Goal: Transaction & Acquisition: Purchase product/service

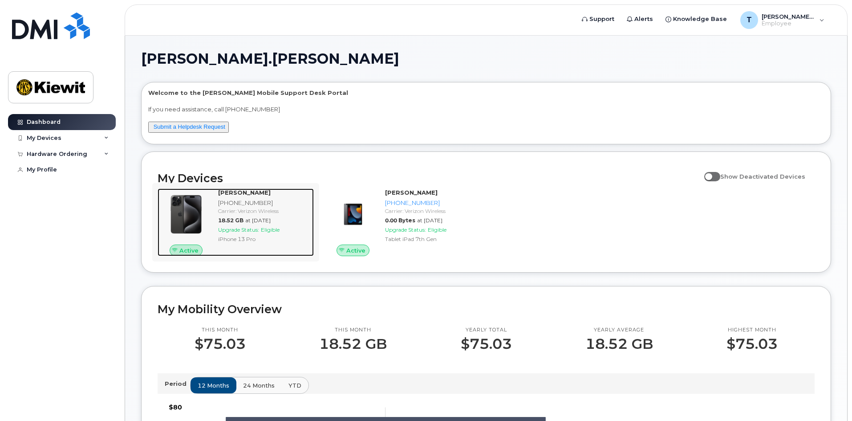
click at [206, 204] on img at bounding box center [186, 214] width 43 height 43
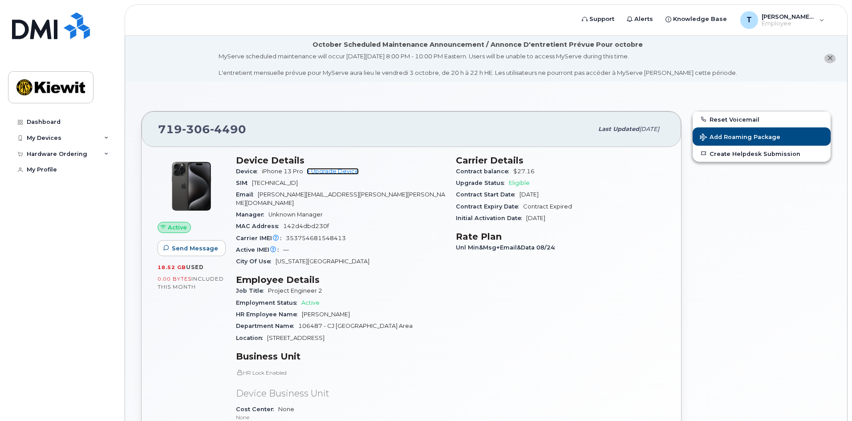
click at [330, 170] on link "+ Upgrade Device" at bounding box center [333, 171] width 52 height 7
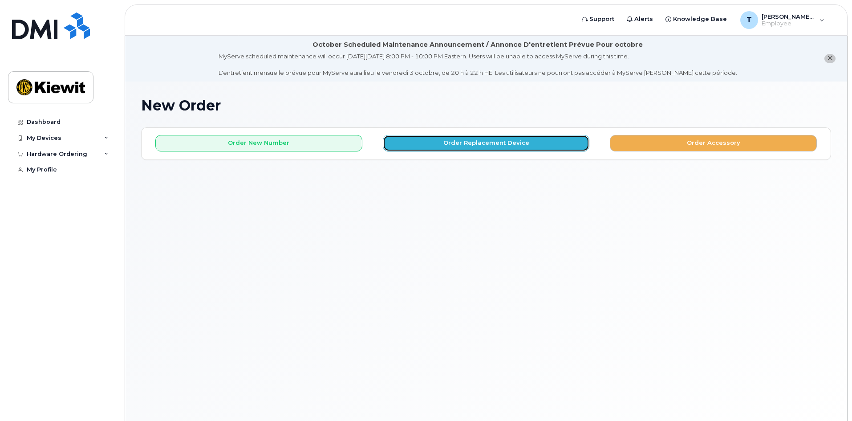
click at [437, 142] on button "Order Replacement Device" at bounding box center [486, 143] width 207 height 16
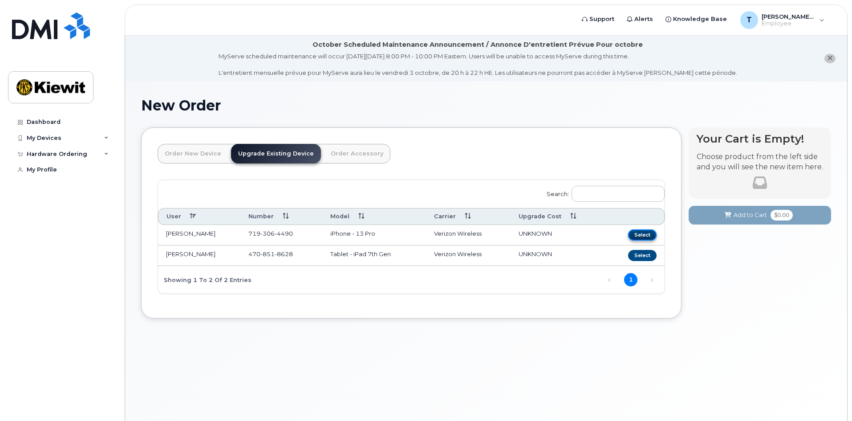
click at [638, 235] on button "Select" at bounding box center [642, 234] width 28 height 11
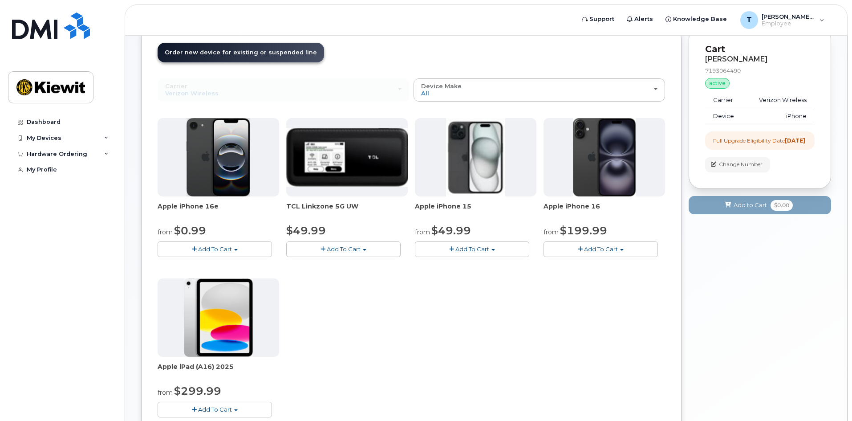
scroll to position [134, 0]
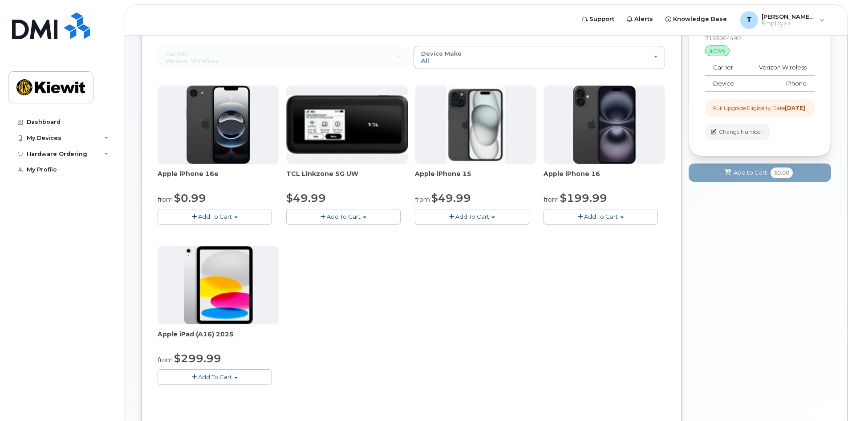
click at [619, 214] on button "Add To Cart" at bounding box center [600, 217] width 114 height 16
click at [576, 243] on link "$199.99 - 2 Year Upgrade (128GB)" at bounding box center [606, 244] width 120 height 11
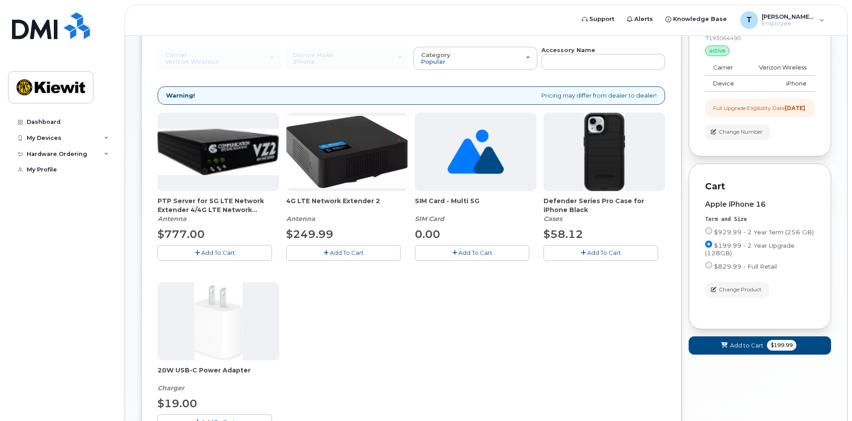
drag, startPoint x: 403, startPoint y: 258, endPoint x: 367, endPoint y: 352, distance: 100.3
click at [367, 352] on div "PTP Server for 5G LTE Network Extender 4/4G LTE Network Extender 3 Antenna $777…" at bounding box center [411, 278] width 507 height 331
drag, startPoint x: 324, startPoint y: 311, endPoint x: 551, endPoint y: 353, distance: 230.9
click at [551, 356] on div "PTP Server for 5G LTE Network Extender 4/4G LTE Network Extender 3 Antenna $777…" at bounding box center [411, 278] width 507 height 331
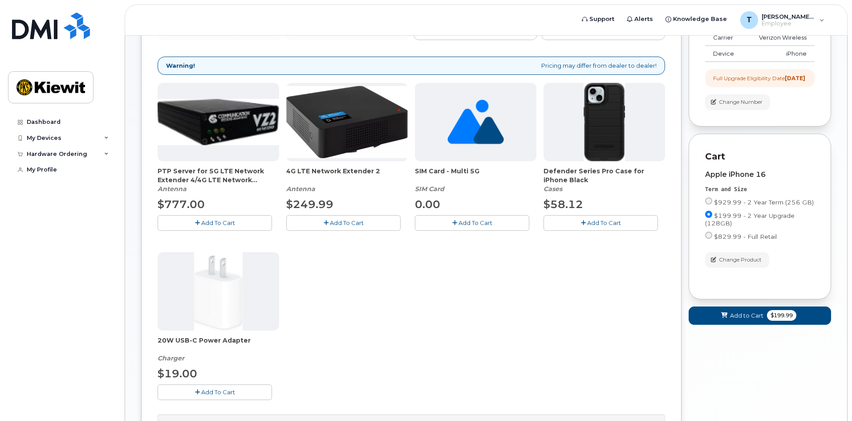
scroll to position [178, 0]
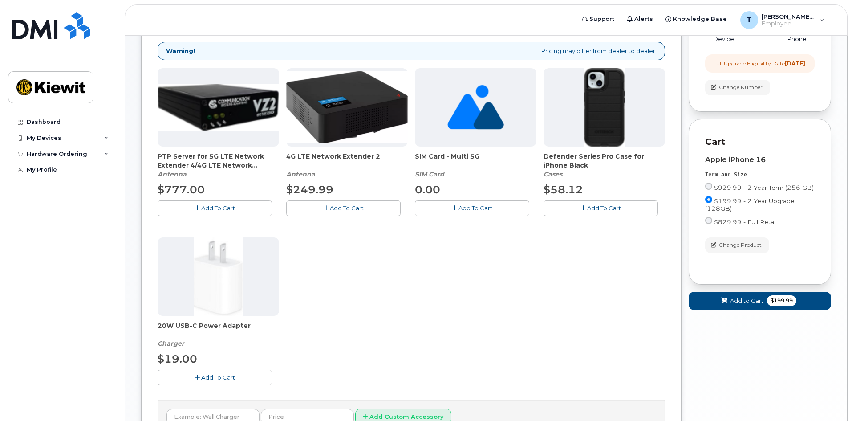
click at [231, 380] on span "Add To Cart" at bounding box center [218, 376] width 34 height 7
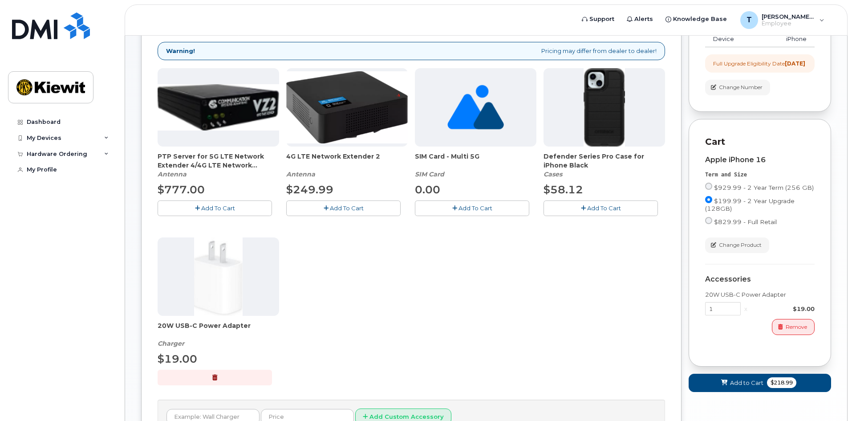
click at [613, 213] on button "Add To Cart" at bounding box center [600, 208] width 114 height 16
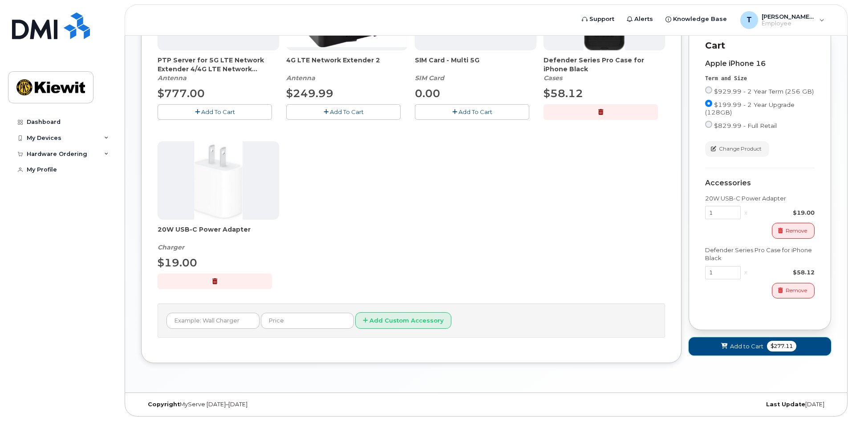
click at [755, 350] on span "Add to Cart" at bounding box center [746, 346] width 33 height 8
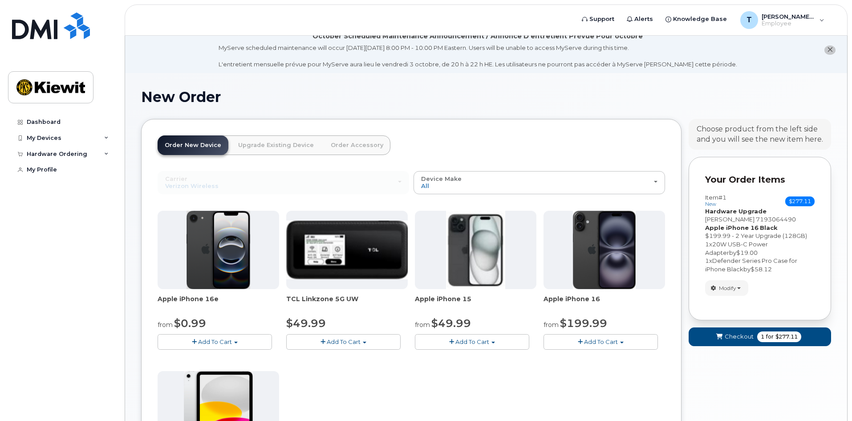
scroll to position [0, 0]
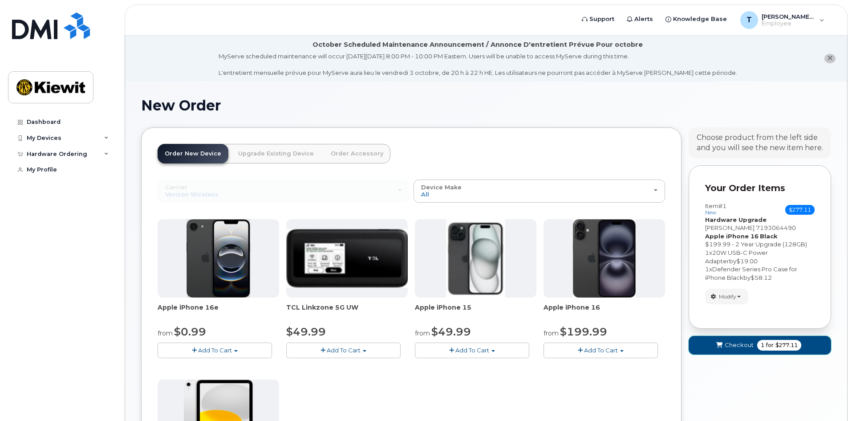
click at [748, 342] on span "Checkout" at bounding box center [739, 344] width 29 height 8
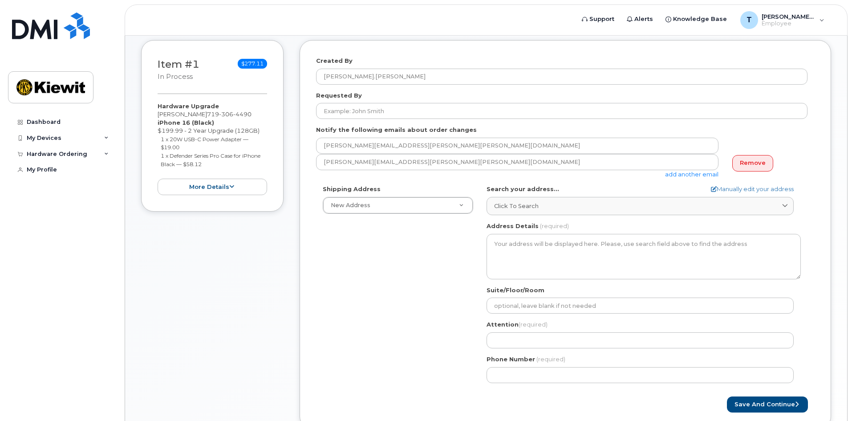
scroll to position [178, 0]
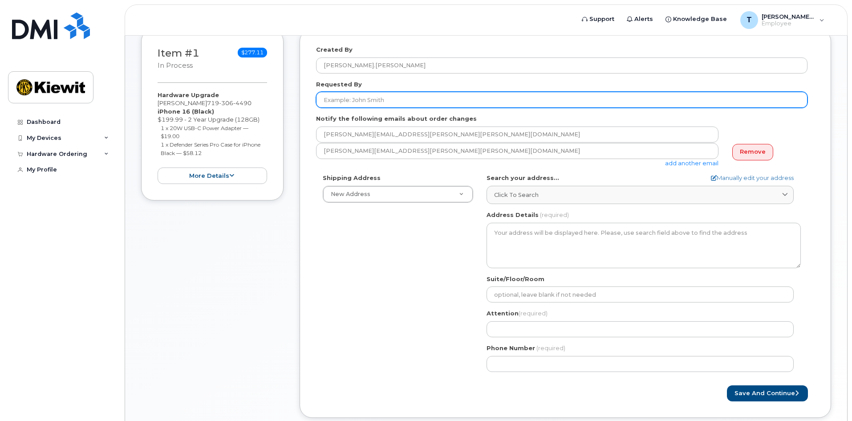
click at [392, 97] on input "Requested By" at bounding box center [561, 100] width 491 height 16
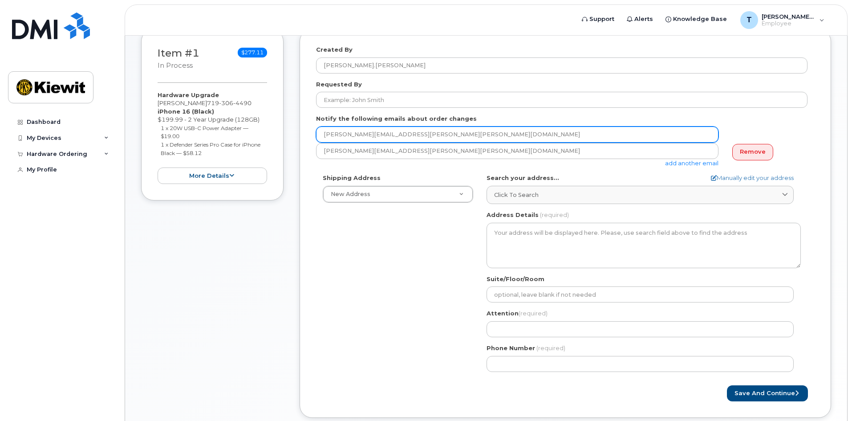
click at [374, 130] on input "TYLER.SHIELDS@KIEWIT.COM" at bounding box center [517, 134] width 402 height 16
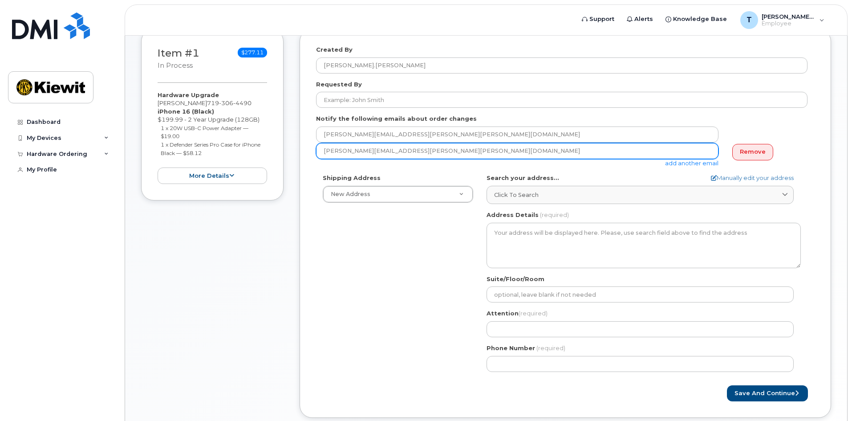
click at [397, 154] on input "tyler.shields@kiewit.com" at bounding box center [517, 151] width 402 height 16
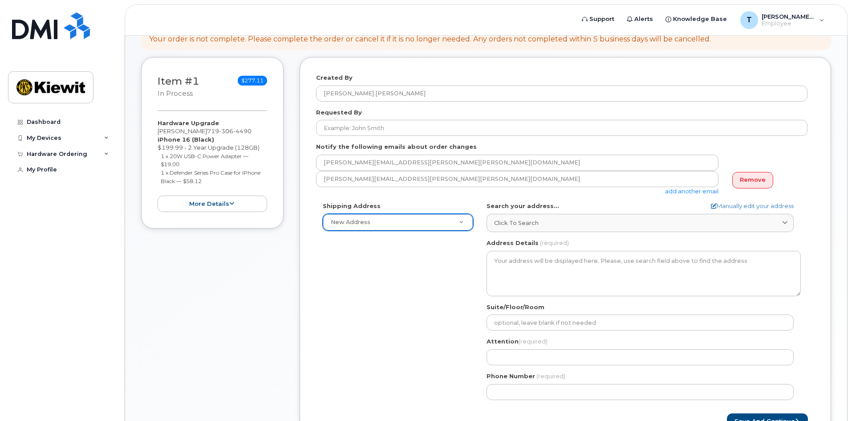
scroll to position [144, 0]
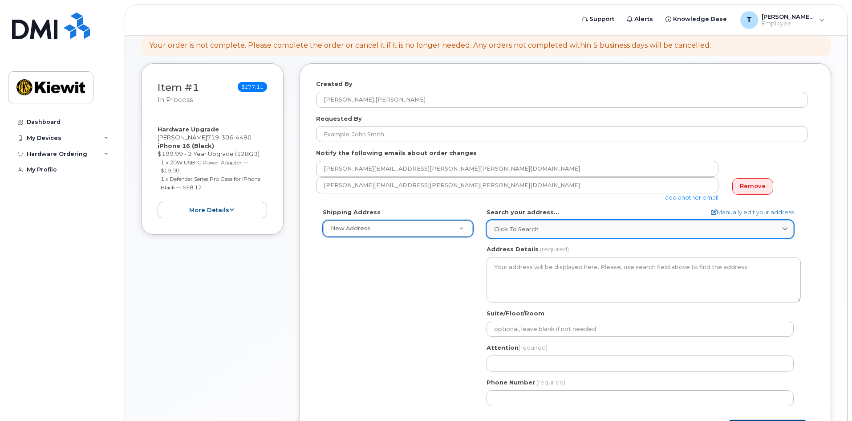
click at [536, 229] on span "Click to search" at bounding box center [516, 229] width 45 height 8
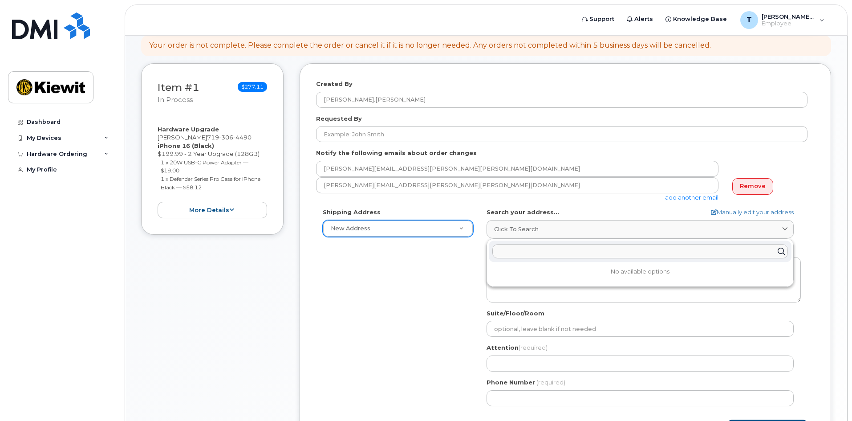
click at [537, 252] on input "text" at bounding box center [639, 251] width 295 height 14
click at [424, 267] on div "Shipping Address New Address New Address AB Search your address... Manually edi…" at bounding box center [561, 310] width 491 height 204
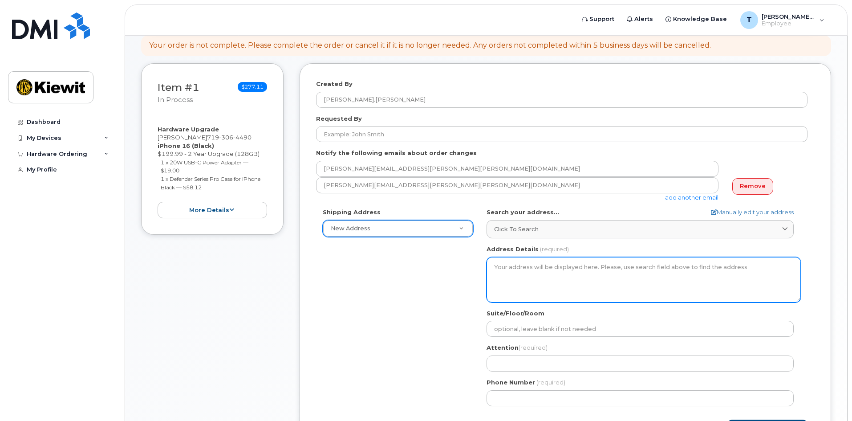
click at [560, 273] on textarea "Address Details" at bounding box center [643, 279] width 314 height 45
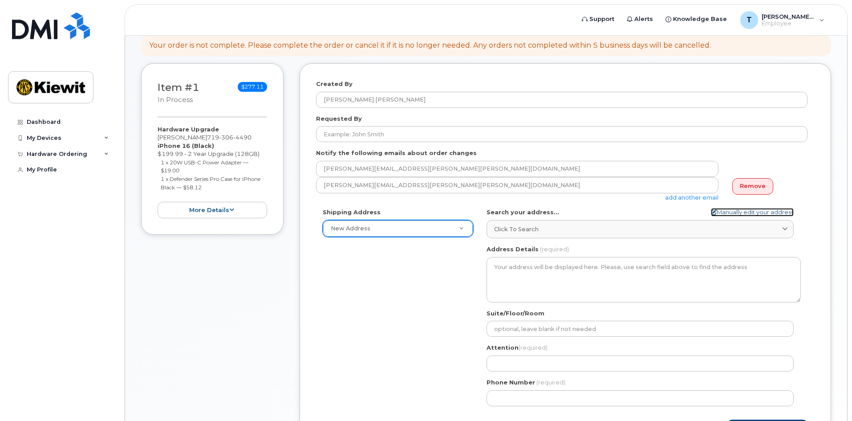
click at [732, 210] on link "Manually edit your address" at bounding box center [752, 212] width 83 height 8
select select
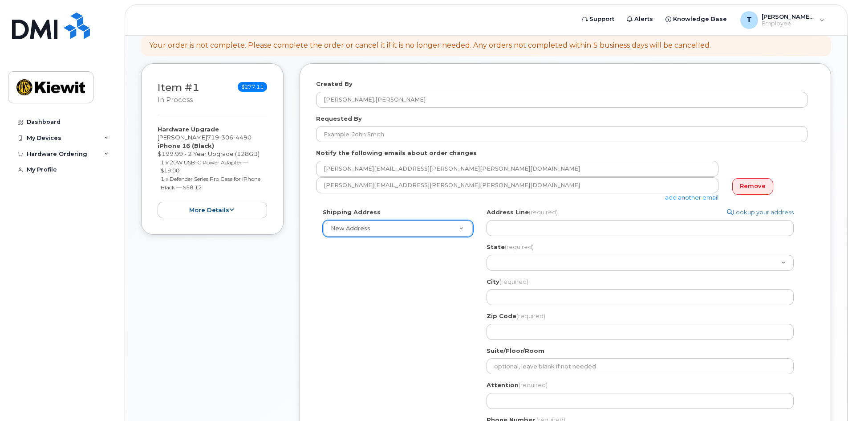
click at [596, 238] on div "Address Line (required) Lookup your address State (required) Alabama Alaska Ame…" at bounding box center [643, 273] width 314 height 131
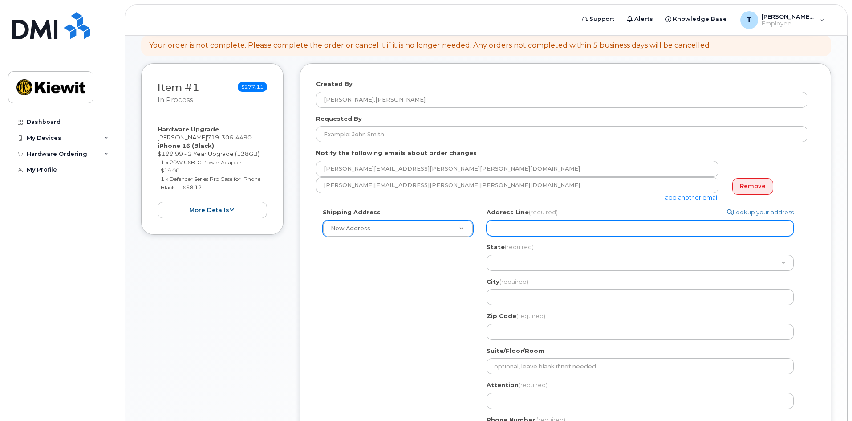
click at [591, 233] on input "Address Line (required)" at bounding box center [639, 228] width 307 height 16
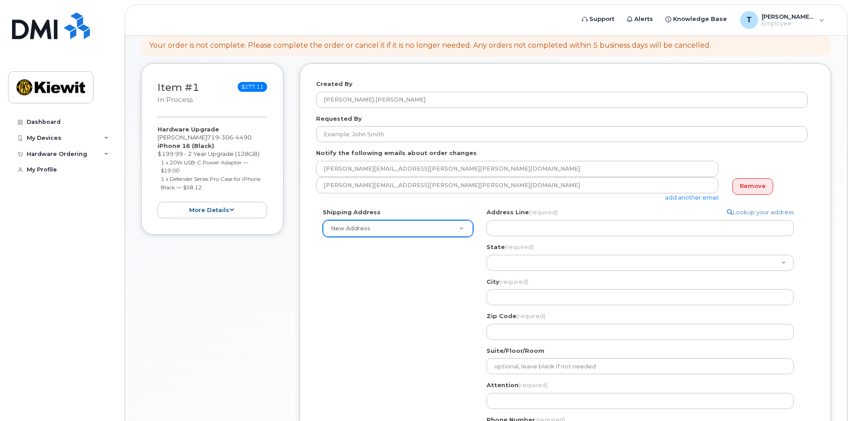
click at [379, 288] on div "Shipping Address New Address New Address Search your address... Manually edit y…" at bounding box center [561, 329] width 491 height 242
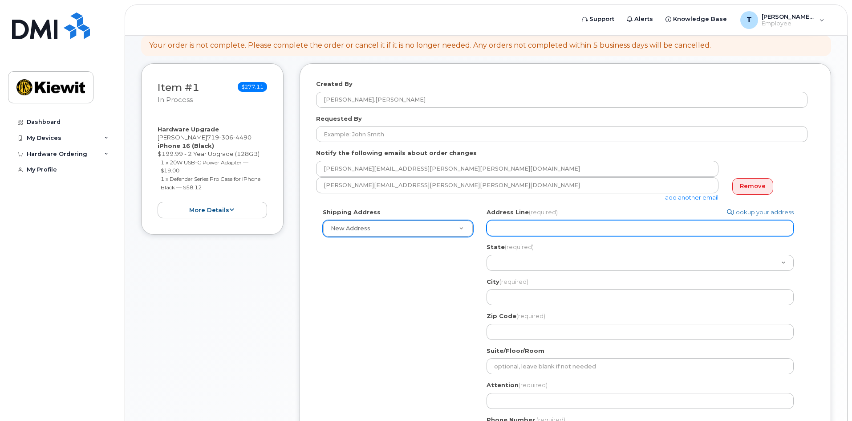
click at [513, 228] on input "Address Line (required)" at bounding box center [639, 228] width 307 height 16
type input "2600 Tanner Drive"
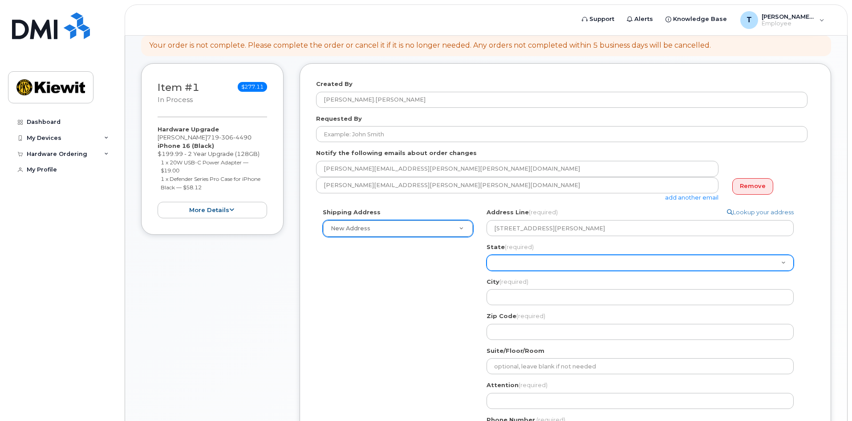
select select "IN"
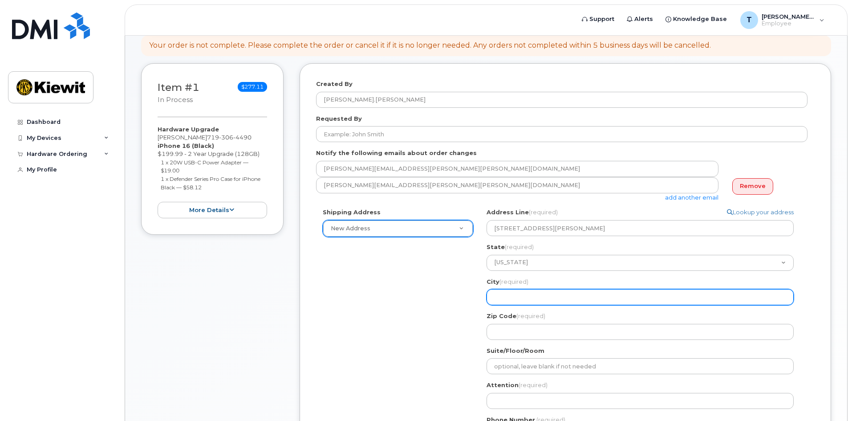
type input "Sellersburg"
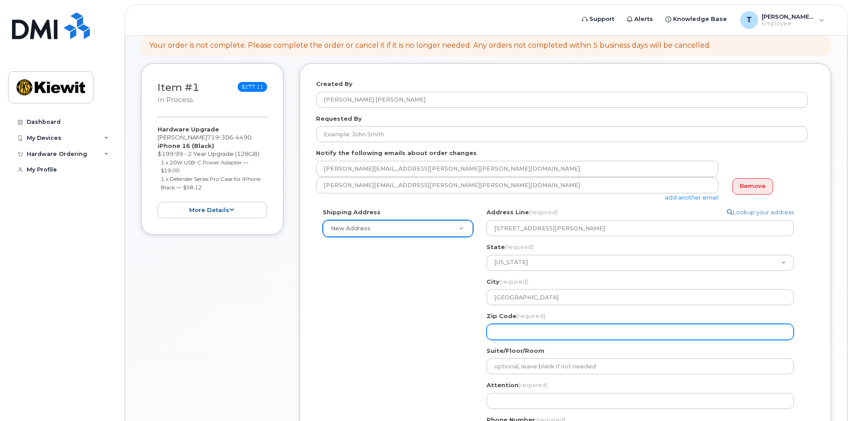
type input "47172"
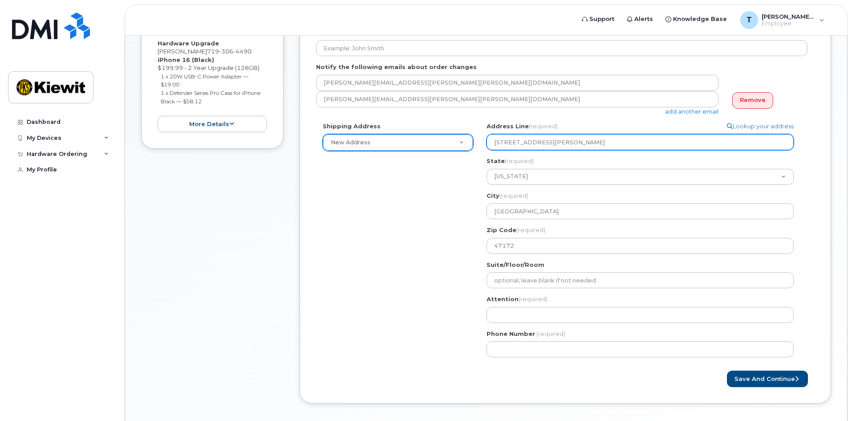
scroll to position [233, 0]
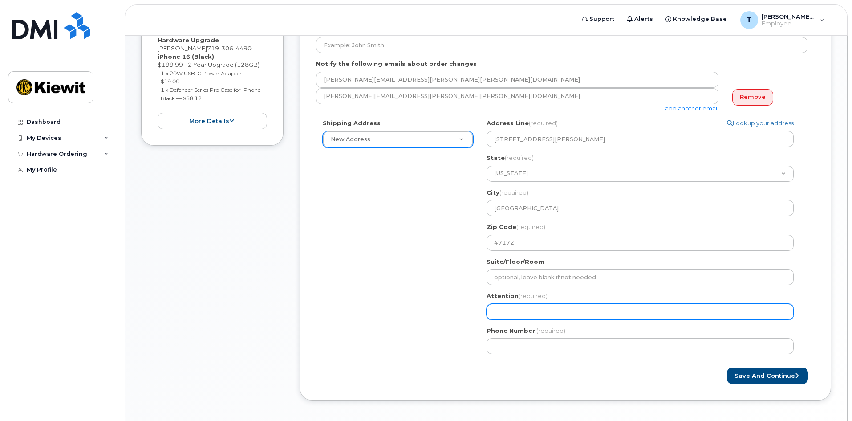
click at [509, 313] on input "Attention (required)" at bounding box center [639, 312] width 307 height 16
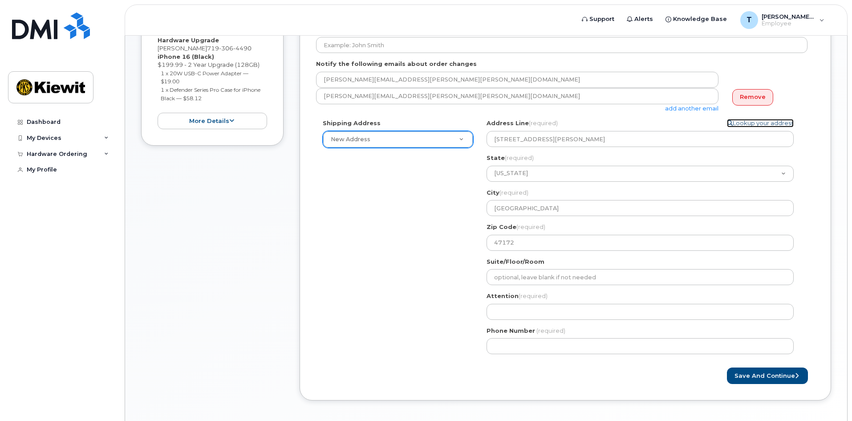
click at [754, 124] on link "Lookup your address" at bounding box center [760, 123] width 67 height 8
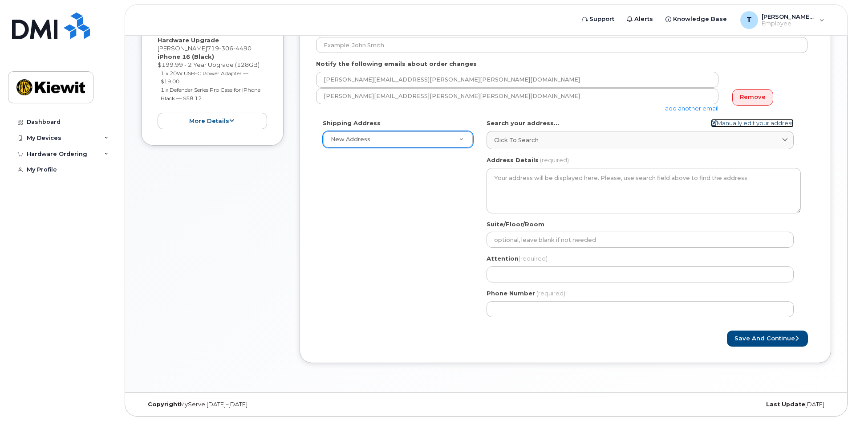
click at [728, 121] on link "Manually edit your address" at bounding box center [752, 123] width 83 height 8
select select
type input "2600 Tanner Drive"
select select "IN"
type input "Sellersburg"
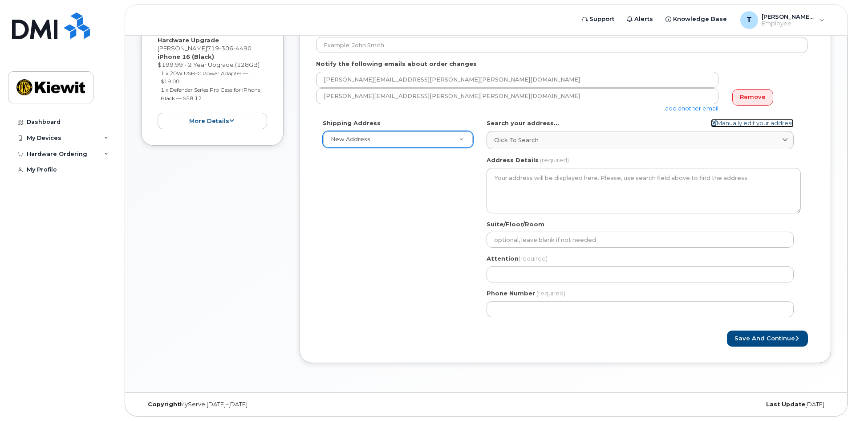
type input "47172"
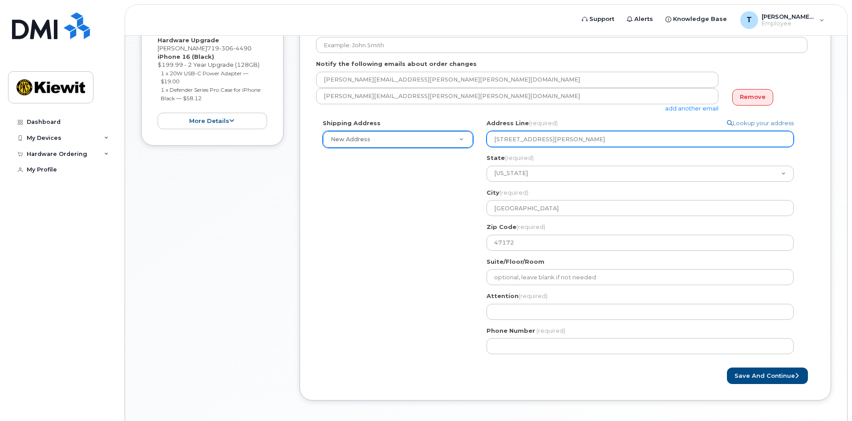
click at [625, 144] on input "2600 Tanner Drive" at bounding box center [639, 139] width 307 height 16
drag, startPoint x: 625, startPoint y: 144, endPoint x: 439, endPoint y: 142, distance: 186.0
click at [442, 142] on div "Shipping Address New Address New Address IN Sellersburg Search your address... …" at bounding box center [561, 240] width 491 height 242
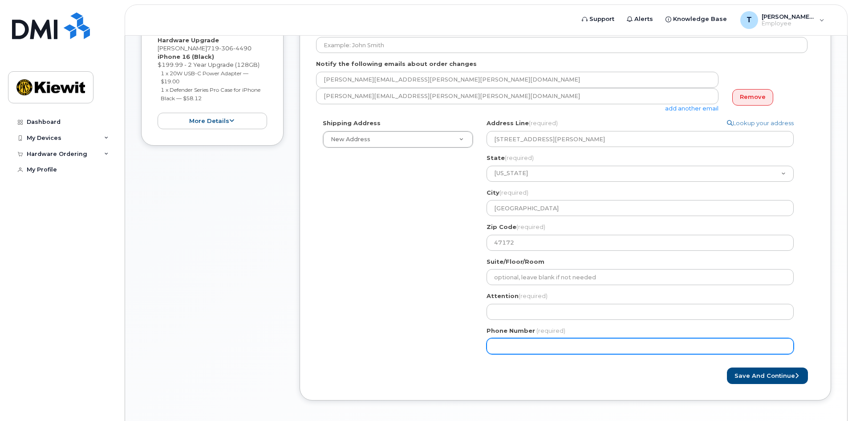
click at [338, 273] on div "Shipping Address New Address New Address IN Sellersburg Search your address... …" at bounding box center [561, 240] width 491 height 242
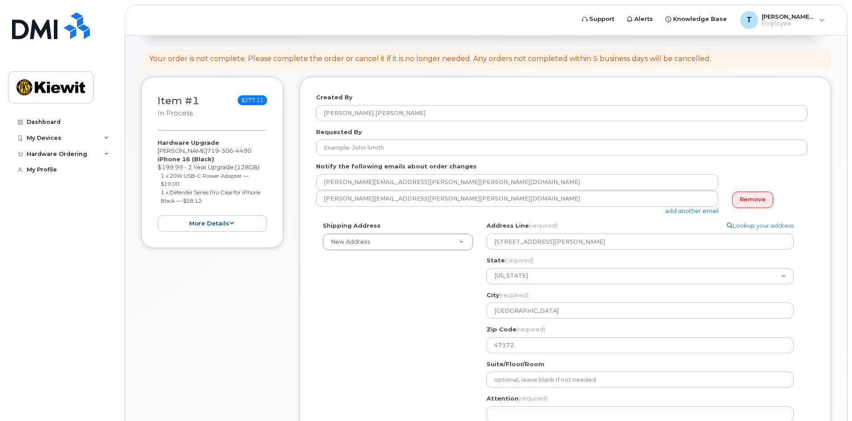
scroll to position [144, 0]
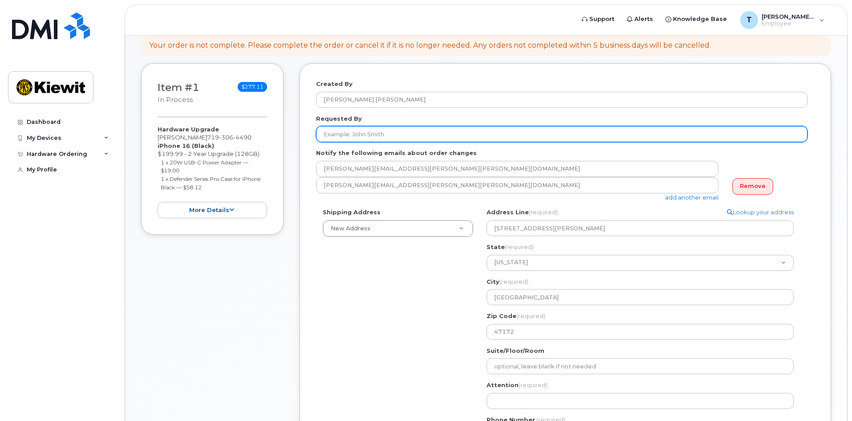
click at [375, 128] on input "Requested By" at bounding box center [561, 134] width 491 height 16
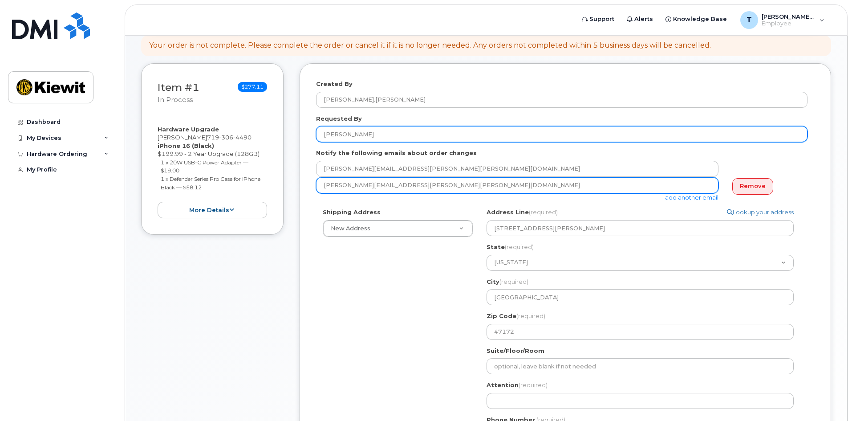
type input "Tyler Shields"
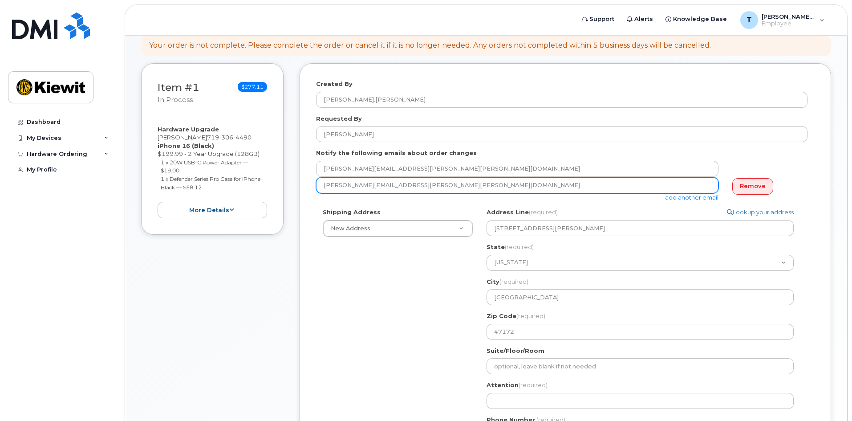
click at [382, 186] on input "tyler.shields@kiewit.com" at bounding box center [517, 185] width 402 height 16
click at [425, 187] on input "tyler.shields@kiewit.com" at bounding box center [517, 185] width 402 height 16
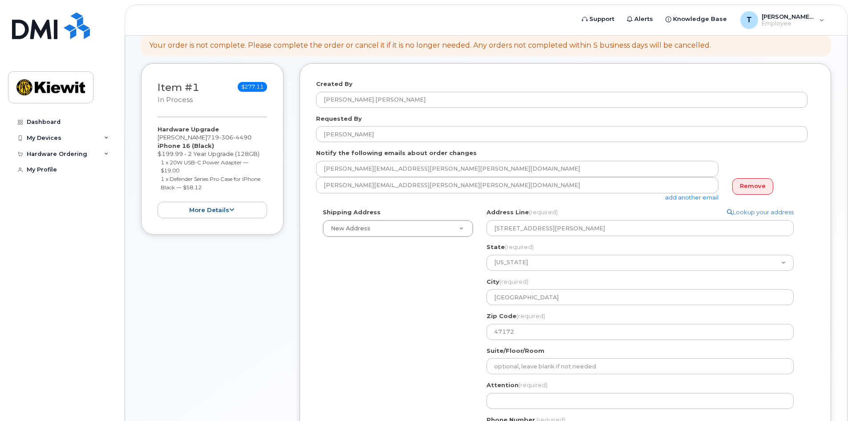
click at [406, 324] on div "Shipping Address New Address New Address IN Sellersburg Search your address... …" at bounding box center [561, 329] width 491 height 242
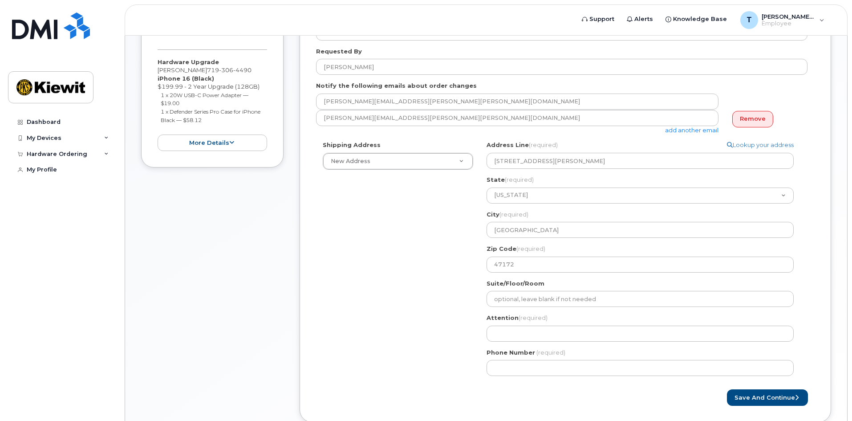
scroll to position [233, 0]
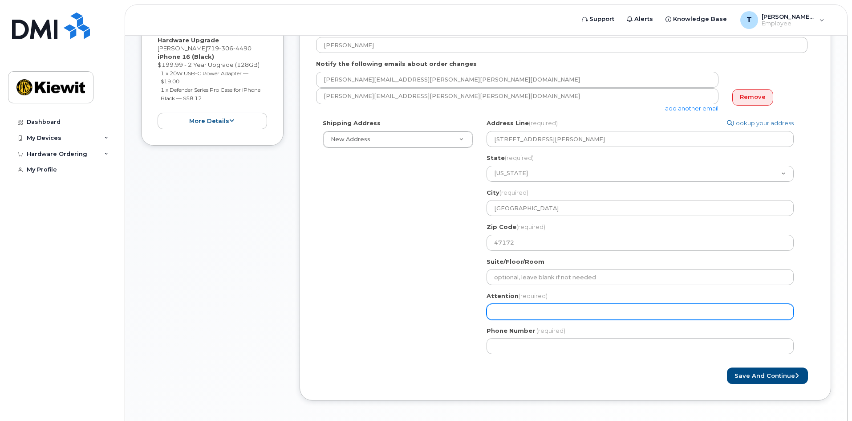
click at [514, 311] on input "Attention (required)" at bounding box center [639, 312] width 307 height 16
select select
type input "T"
select select
type input "Ty"
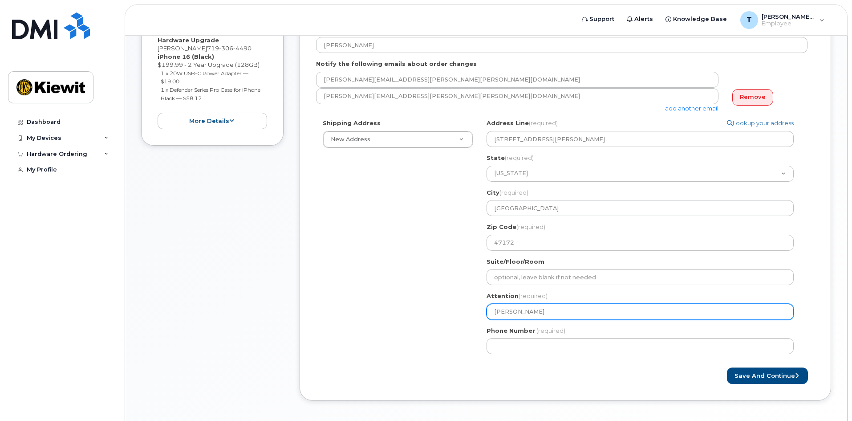
select select
type input "Tyl"
select select
type input "Tyle"
select select
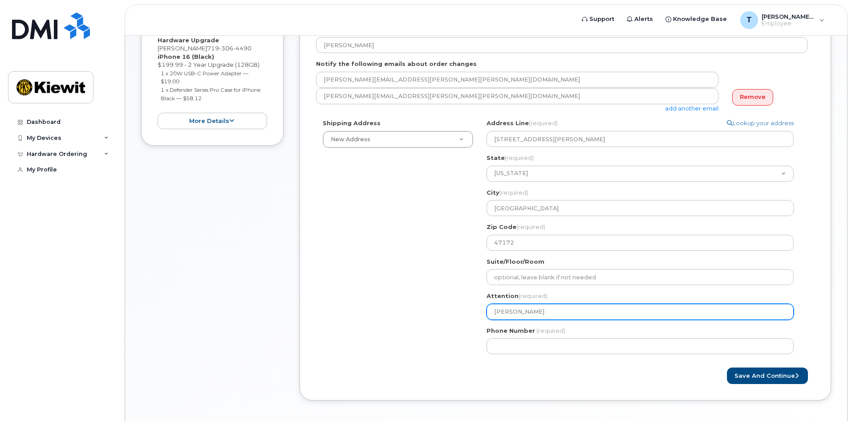
type input "Tyler"
select select
type input "Tyler S"
select select
type input "Tyler Sh"
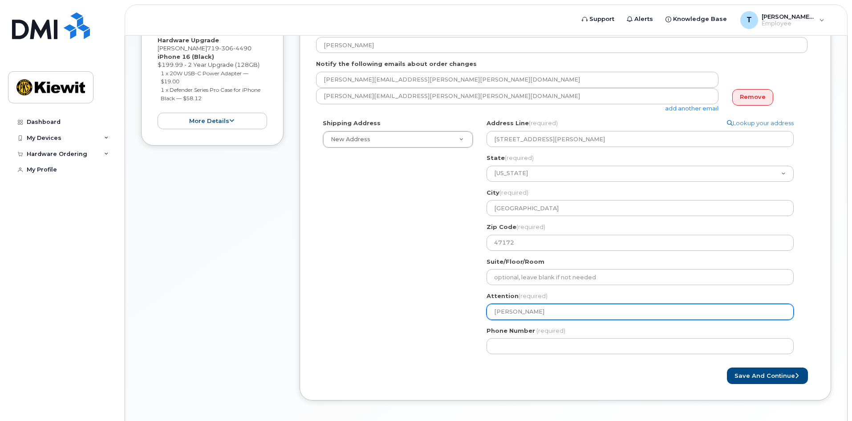
select select
type input "Tyler Shi"
select select
type input "Tyler Shie"
select select
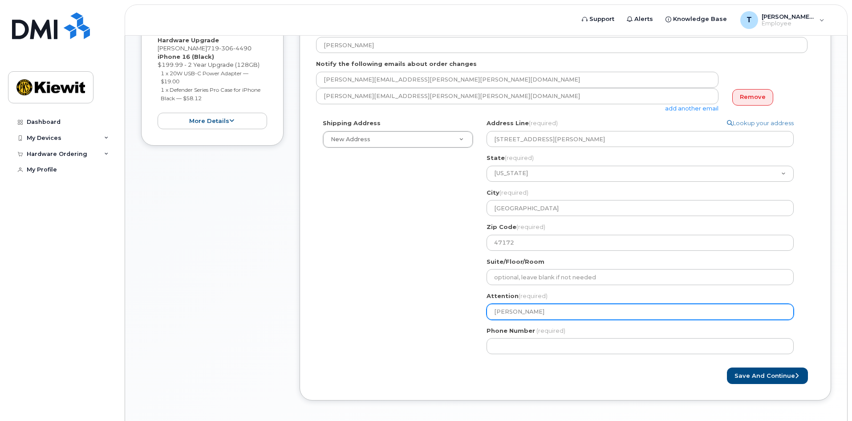
type input "Tyler Shiel"
select select
type input "Tyler Shield"
select select
type input "Tyler Shields"
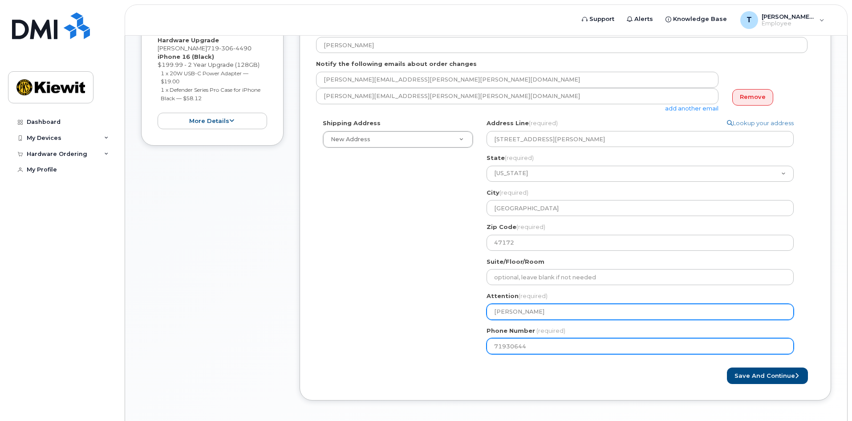
type input "719306449"
select select
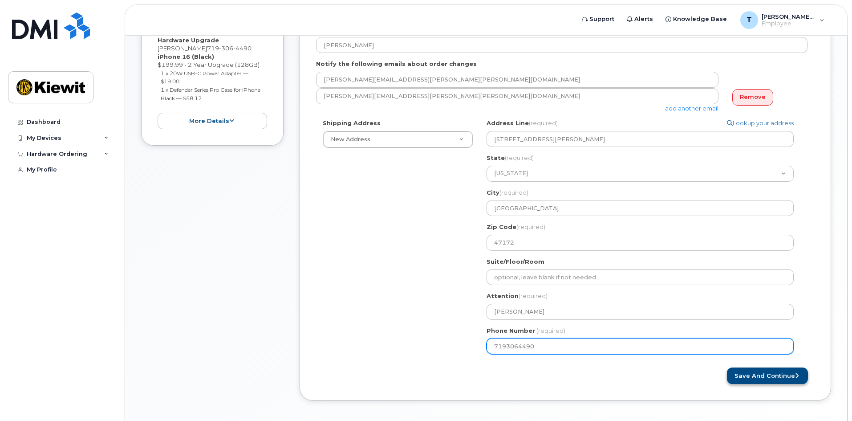
type input "7193064490"
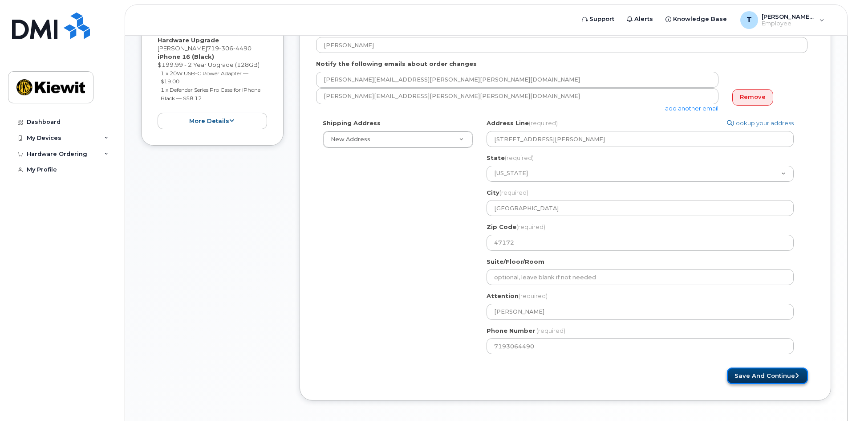
click at [786, 376] on button "Save and Continue" at bounding box center [767, 375] width 81 height 16
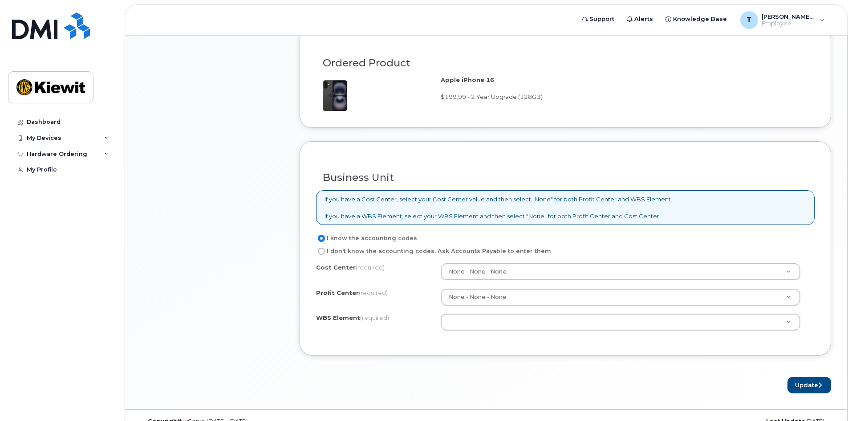
scroll to position [630, 0]
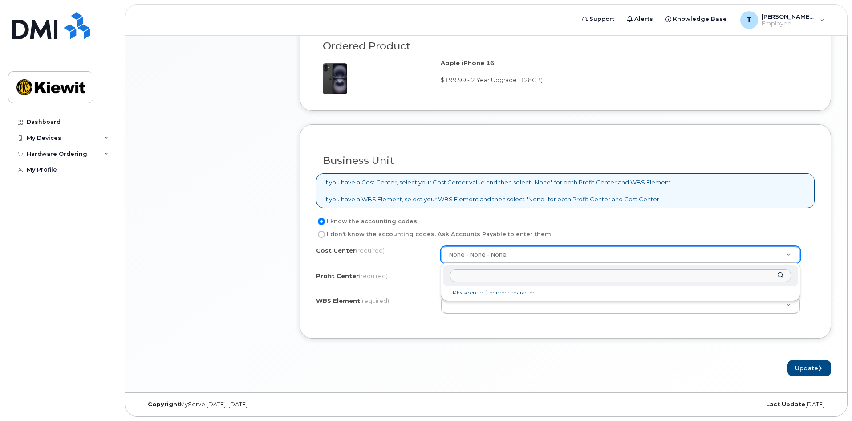
click at [480, 274] on input "text" at bounding box center [620, 275] width 341 height 13
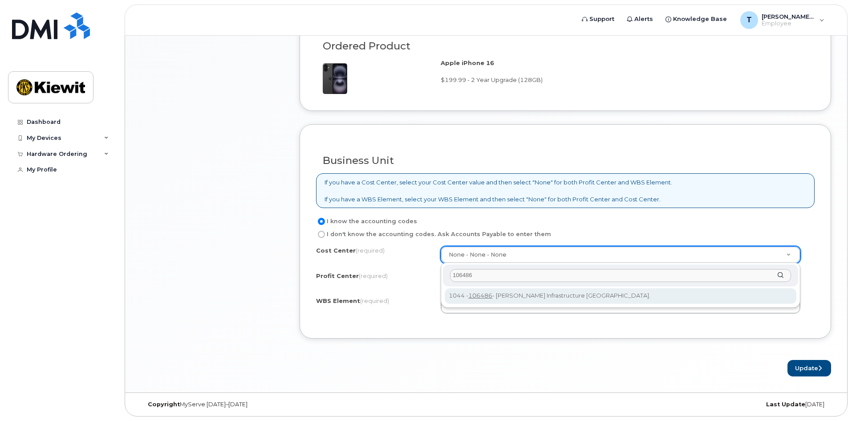
type input "106486"
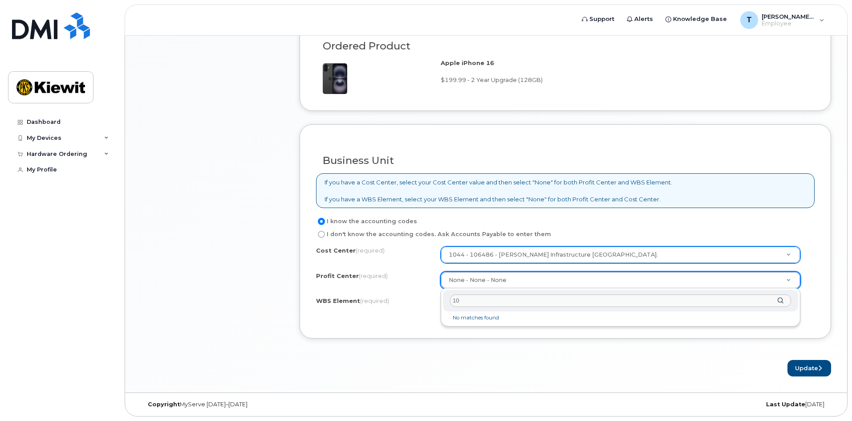
type input "1"
type input "1105"
type input "1"
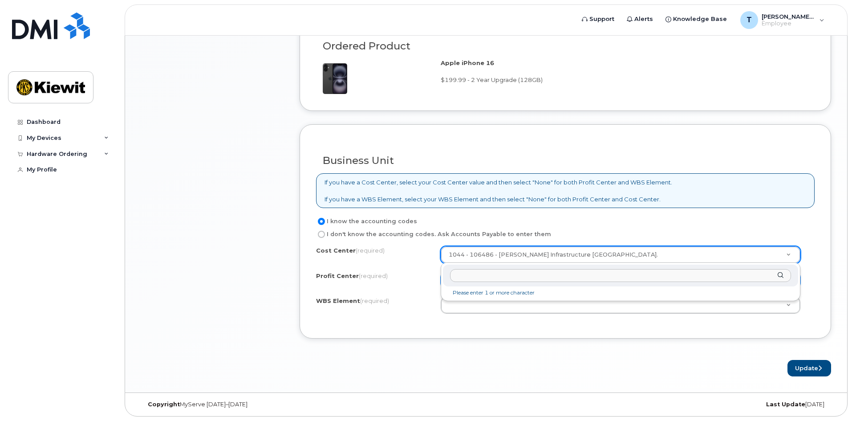
drag, startPoint x: 611, startPoint y: 253, endPoint x: 494, endPoint y: 255, distance: 117.5
drag, startPoint x: 392, startPoint y: 311, endPoint x: 397, endPoint y: 310, distance: 5.4
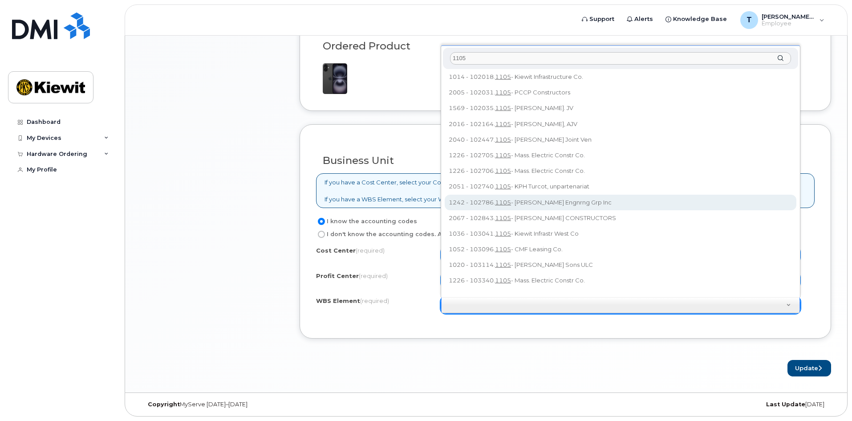
scroll to position [0, 0]
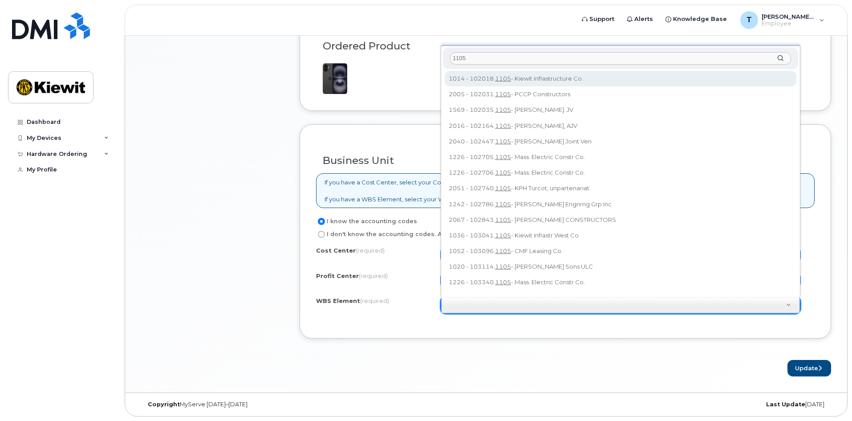
drag, startPoint x: 490, startPoint y: 55, endPoint x: 449, endPoint y: 57, distance: 41.9
click at [449, 57] on div "1105" at bounding box center [620, 59] width 355 height 22
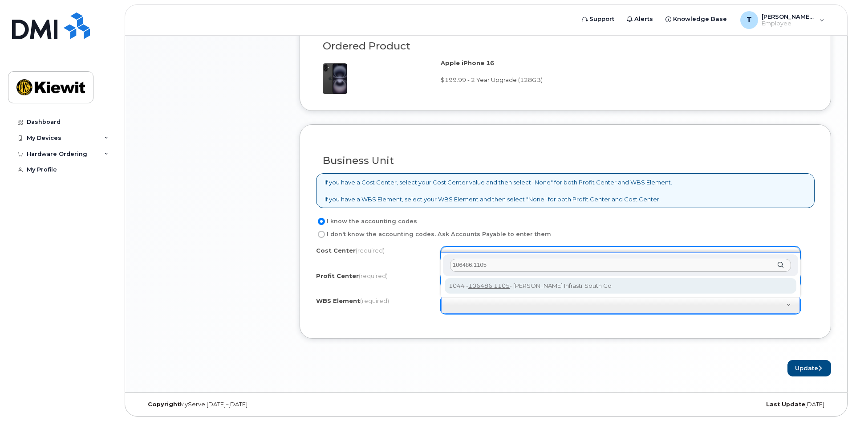
type input "106486.1105"
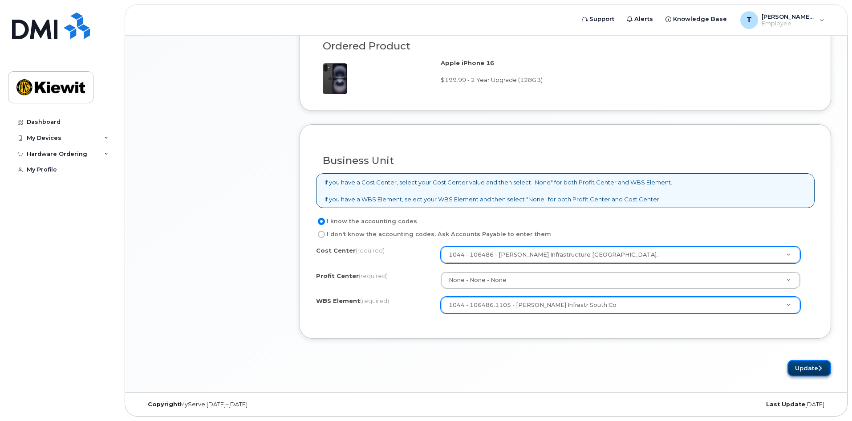
click at [804, 371] on button "Update" at bounding box center [809, 368] width 44 height 16
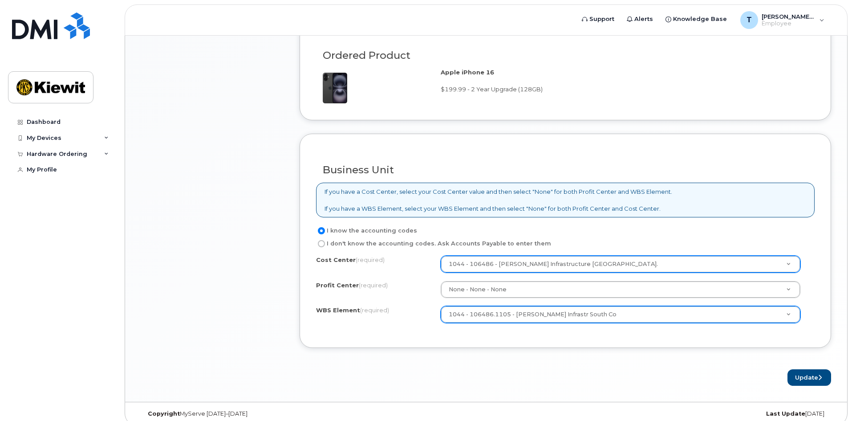
scroll to position [623, 0]
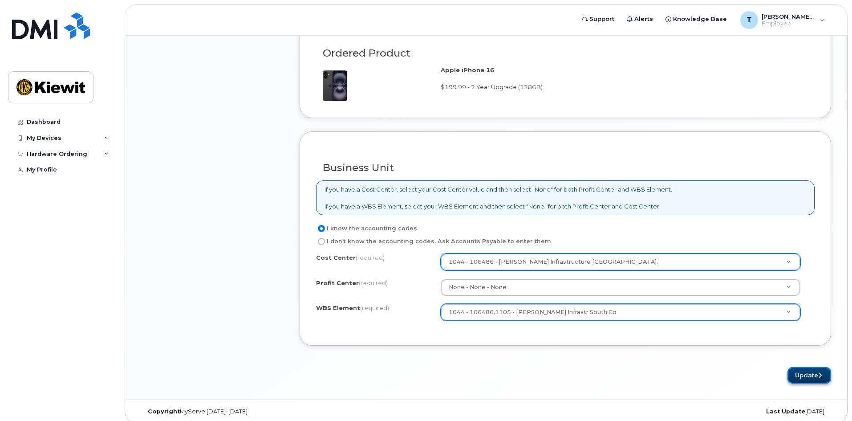
click at [814, 374] on button "Update" at bounding box center [809, 375] width 44 height 16
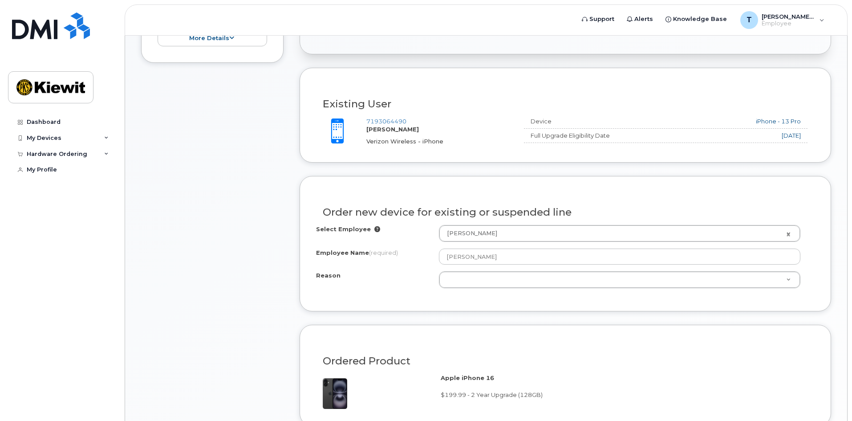
scroll to position [320, 0]
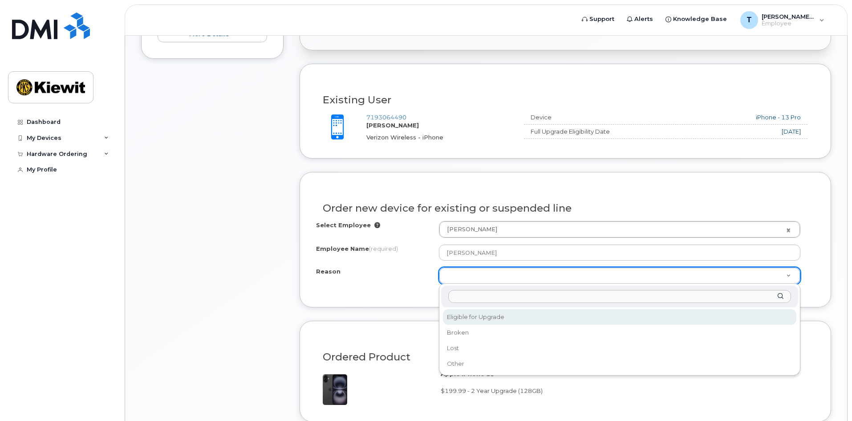
select select "eligible_for_upgrade"
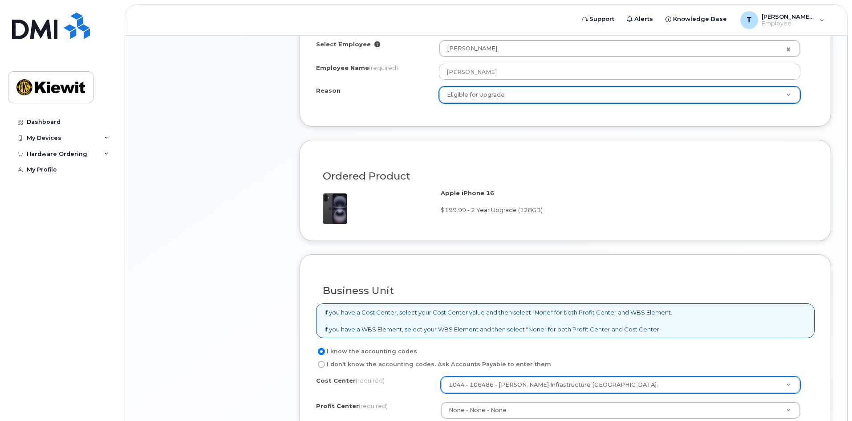
scroll to position [630, 0]
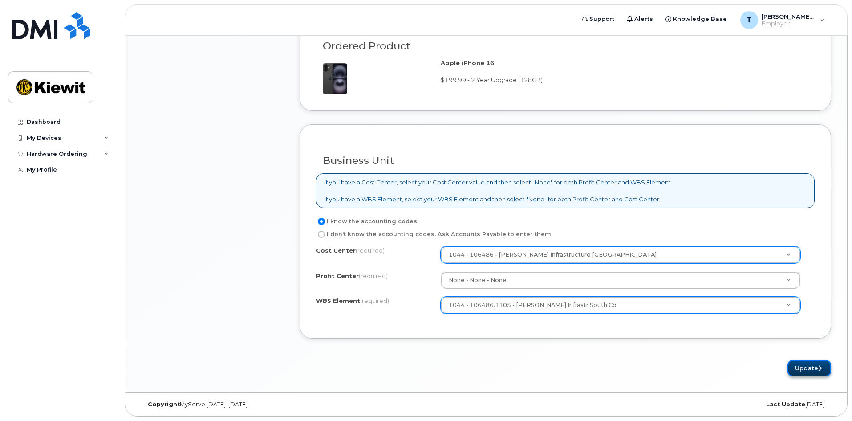
click at [801, 366] on button "Update" at bounding box center [809, 368] width 44 height 16
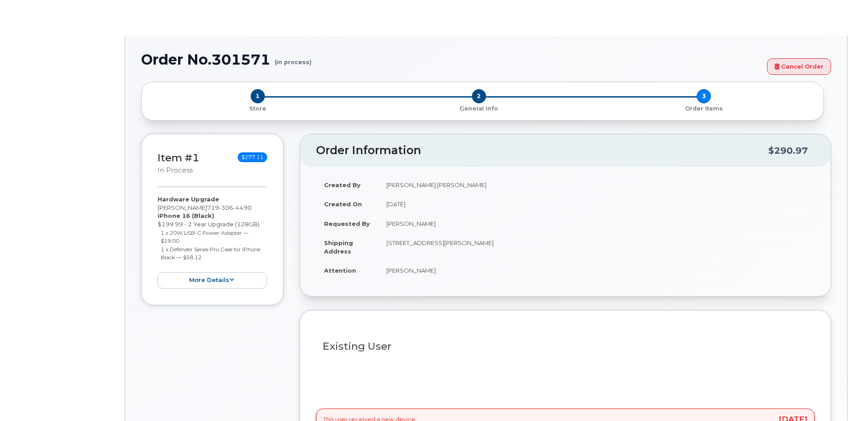
type input "2151776"
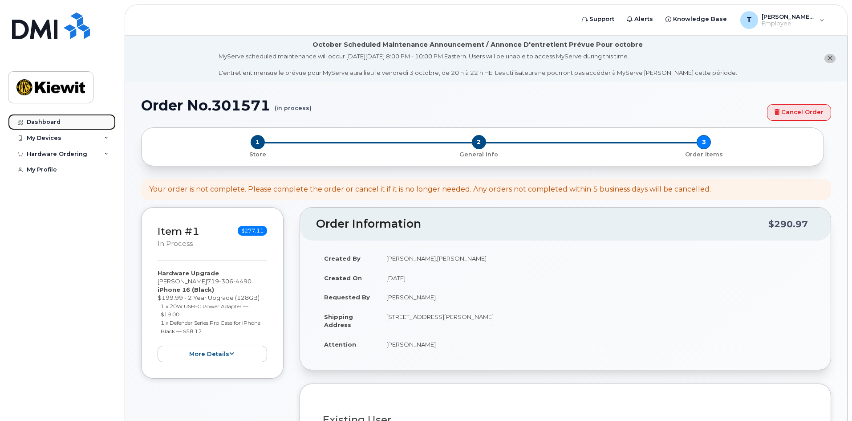
click at [55, 127] on link "Dashboard" at bounding box center [62, 122] width 108 height 16
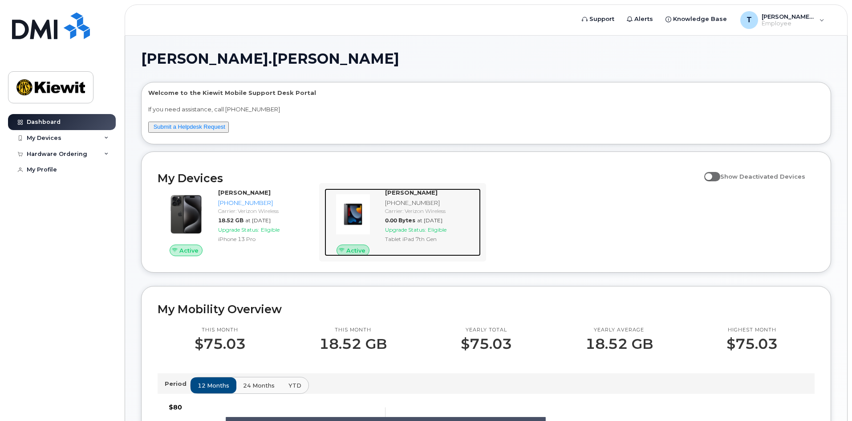
click at [456, 234] on div "[PERSON_NAME] [PHONE_NUMBER] Carrier: Verizon Wireless 0.00 Bytes at [DATE] Upg…" at bounding box center [430, 222] width 99 height 68
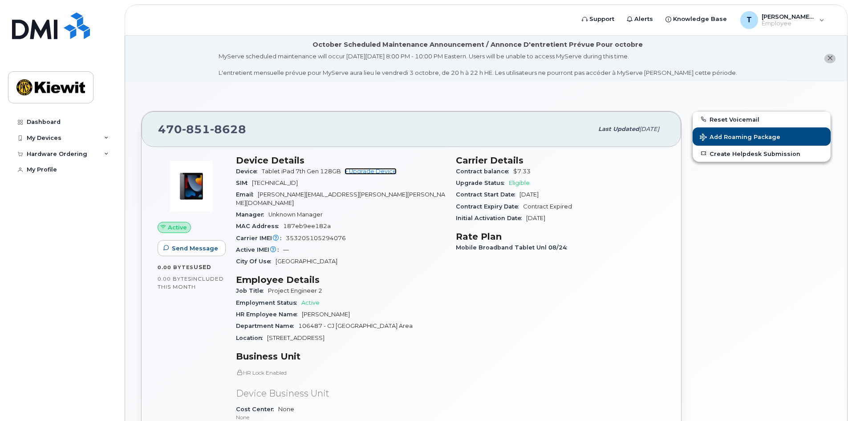
click at [380, 170] on link "+ Upgrade Device" at bounding box center [370, 171] width 52 height 7
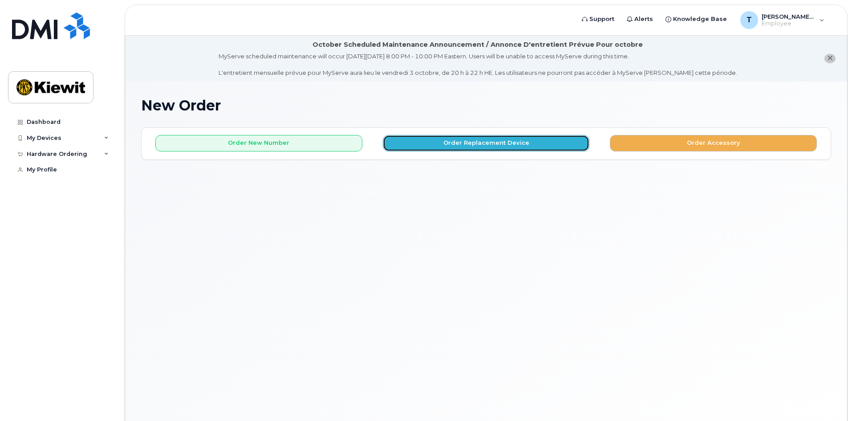
click at [457, 147] on button "Order Replacement Device" at bounding box center [486, 143] width 207 height 16
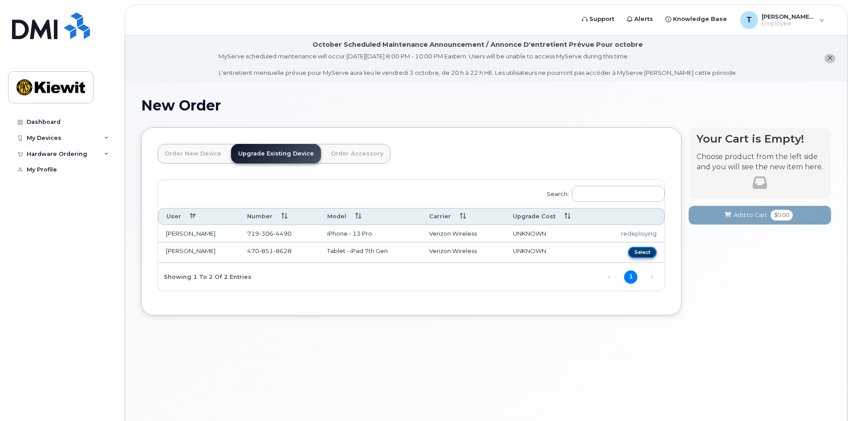
click at [649, 251] on button "Select" at bounding box center [642, 252] width 28 height 11
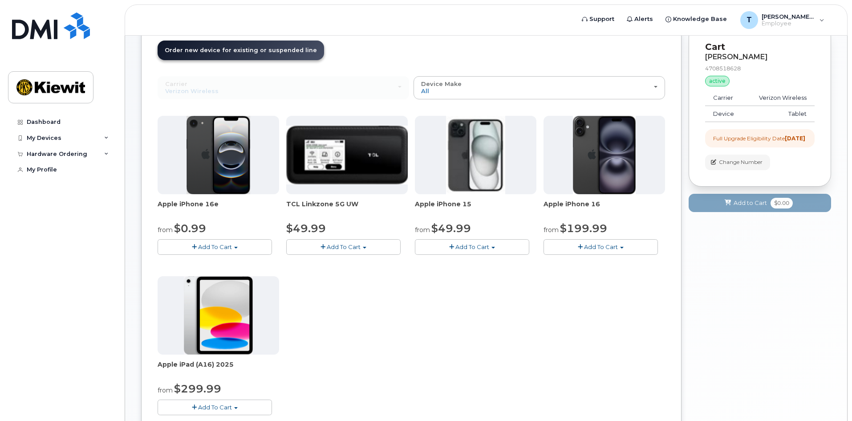
scroll to position [134, 0]
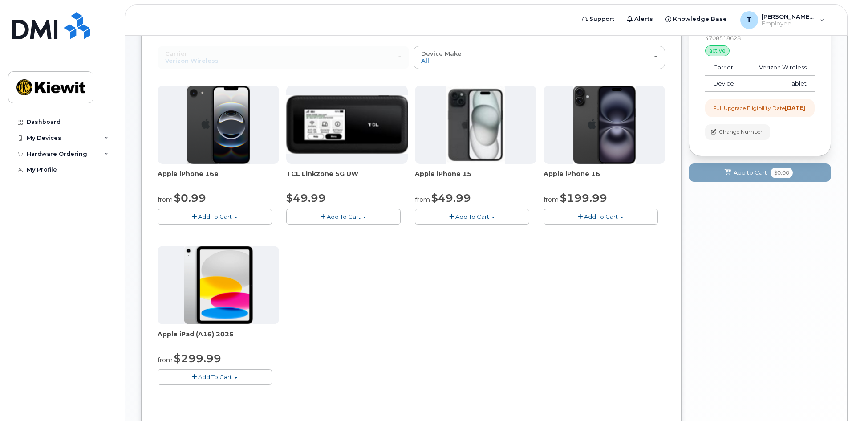
click at [221, 379] on span "Add To Cart" at bounding box center [215, 376] width 34 height 7
click at [220, 392] on link "$299.99 - 2 Year Upgrade (128GB)" at bounding box center [220, 393] width 120 height 11
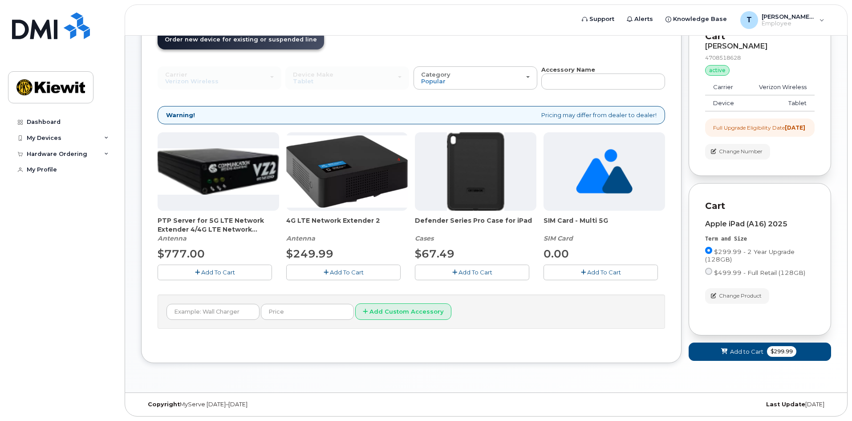
click at [478, 269] on button "Add To Cart" at bounding box center [472, 272] width 114 height 16
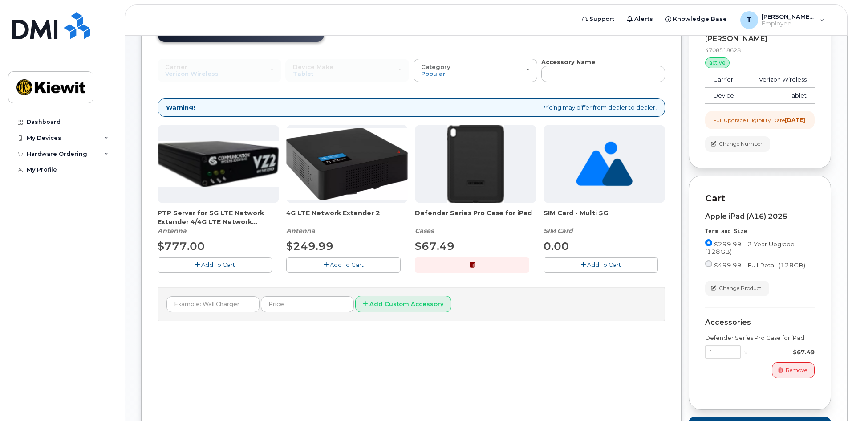
click at [580, 269] on button "Add To Cart" at bounding box center [600, 265] width 114 height 16
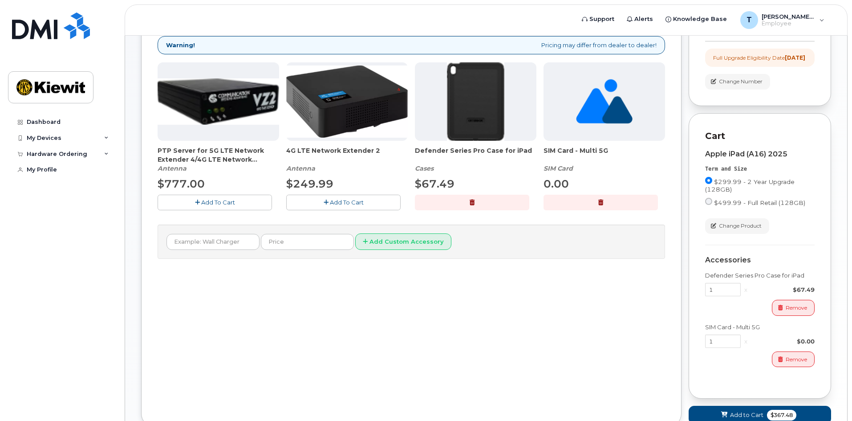
scroll to position [0, 0]
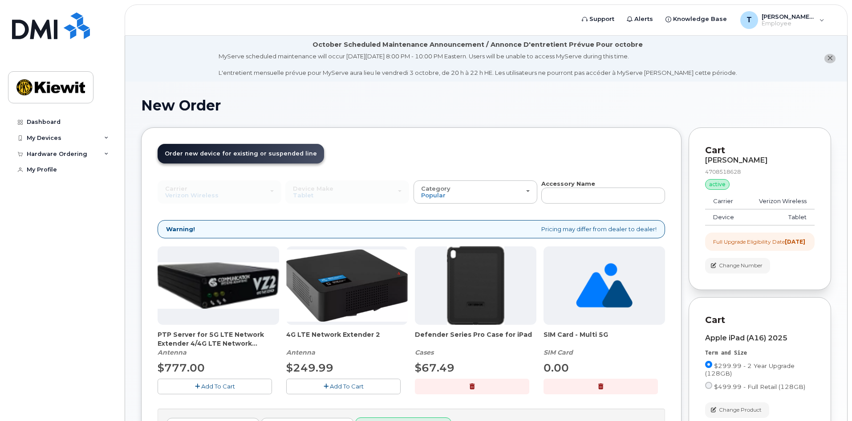
click at [827, 58] on icon "close notification" at bounding box center [830, 58] width 6 height 6
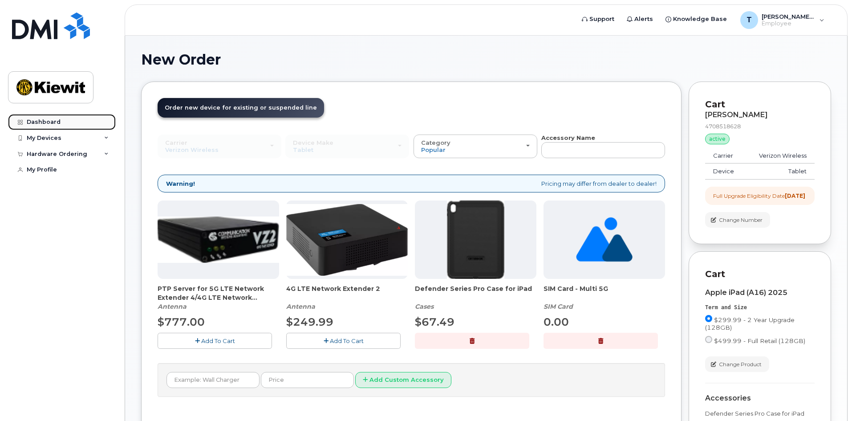
click at [51, 120] on div "Dashboard" at bounding box center [44, 121] width 34 height 7
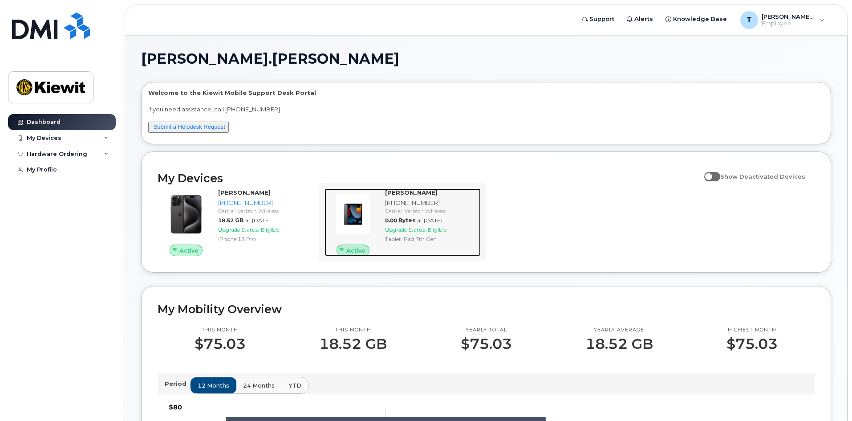
click at [421, 247] on div "TYLER SHIELDS 470-851-8628 Carrier: Verizon Wireless 0.00 Bytes at Aug 01, 2025…" at bounding box center [430, 222] width 99 height 68
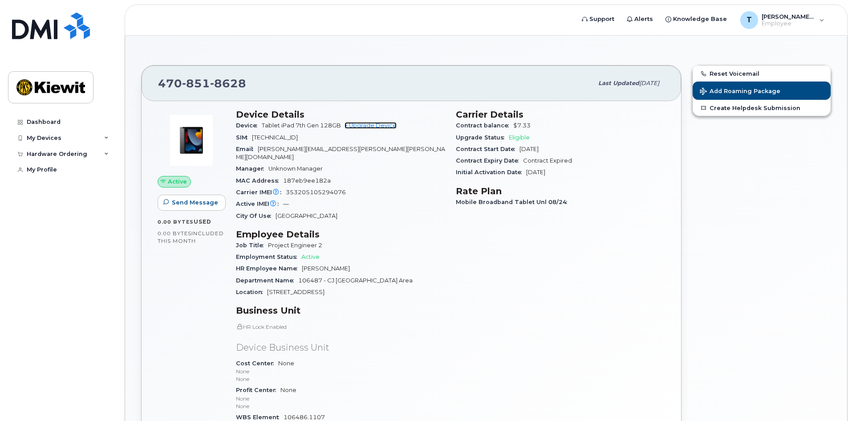
click at [360, 125] on link "+ Upgrade Device" at bounding box center [370, 125] width 52 height 7
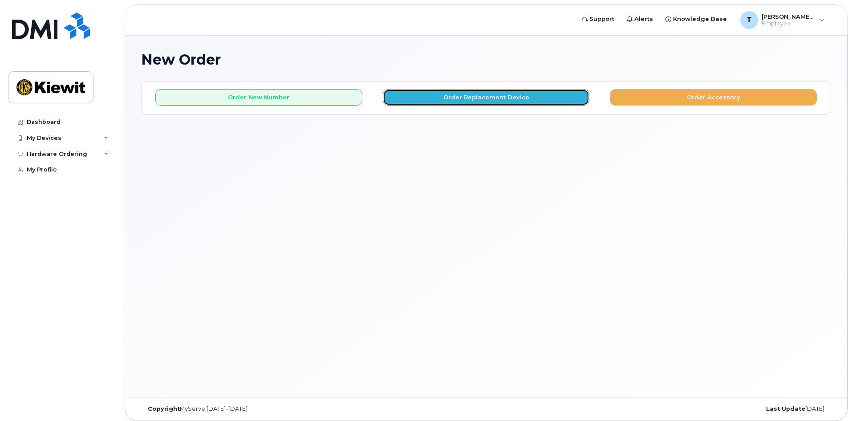
click at [445, 102] on button "Order Replacement Device" at bounding box center [486, 97] width 207 height 16
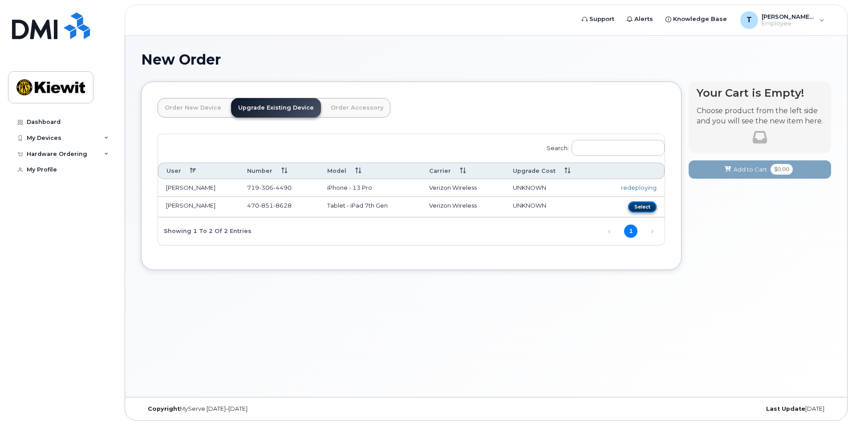
click at [645, 202] on button "Select" at bounding box center [642, 206] width 28 height 11
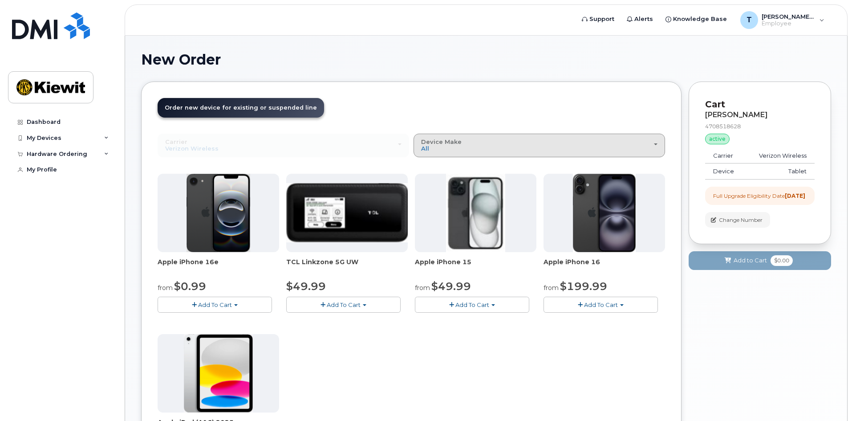
click at [474, 145] on div "Device Make All iPhone Modem Tablet" at bounding box center [539, 145] width 236 height 14
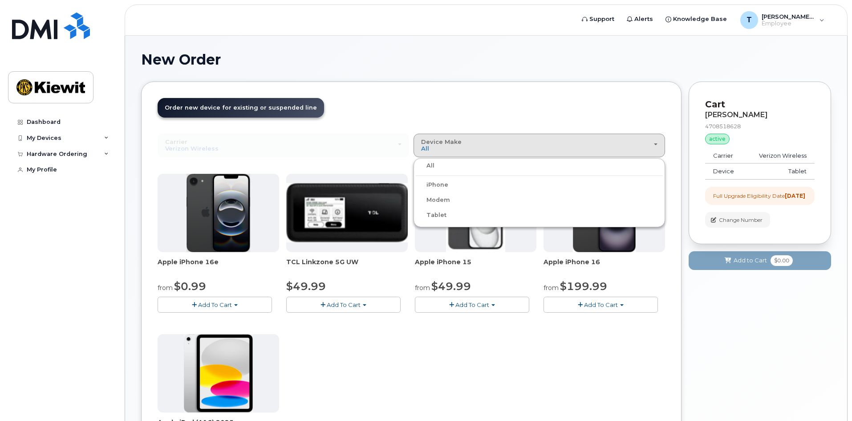
click at [436, 213] on label "Tablet" at bounding box center [431, 215] width 31 height 11
click at [0, 0] on input "Tablet" at bounding box center [0, 0] width 0 height 0
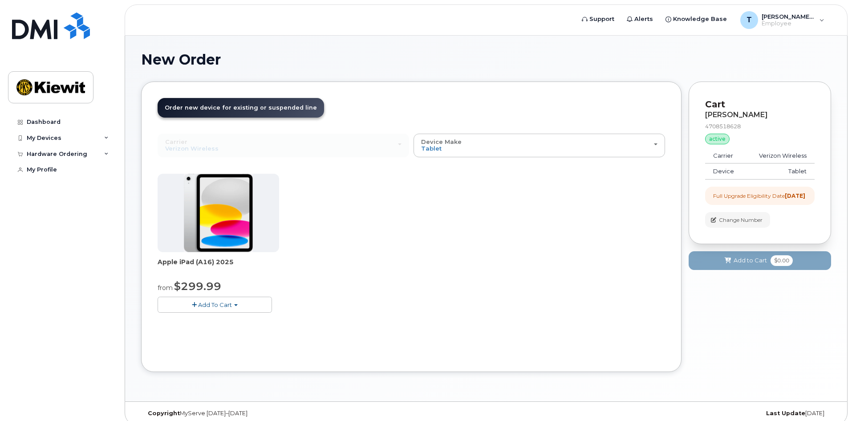
click at [208, 223] on img at bounding box center [218, 213] width 69 height 78
click at [238, 301] on button "Add To Cart" at bounding box center [215, 304] width 114 height 16
click at [237, 322] on link "$299.99 - 2 Year Upgrade (128GB)" at bounding box center [220, 321] width 120 height 11
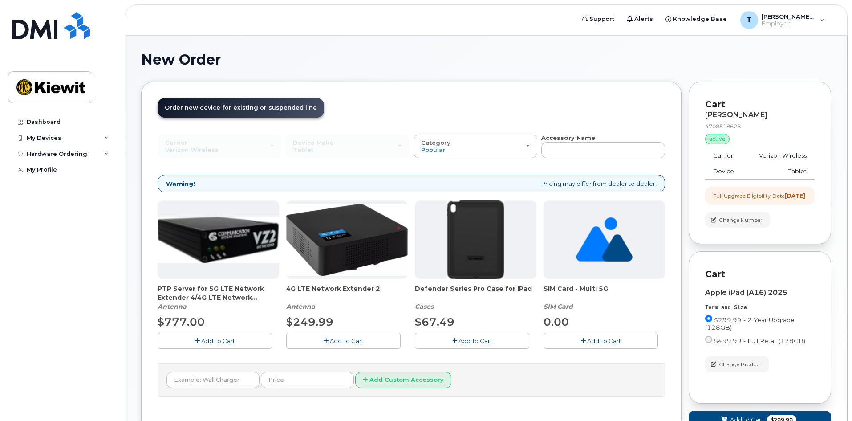
click at [479, 341] on span "Add To Cart" at bounding box center [475, 340] width 34 height 7
click at [578, 343] on button "Add To Cart" at bounding box center [600, 340] width 114 height 16
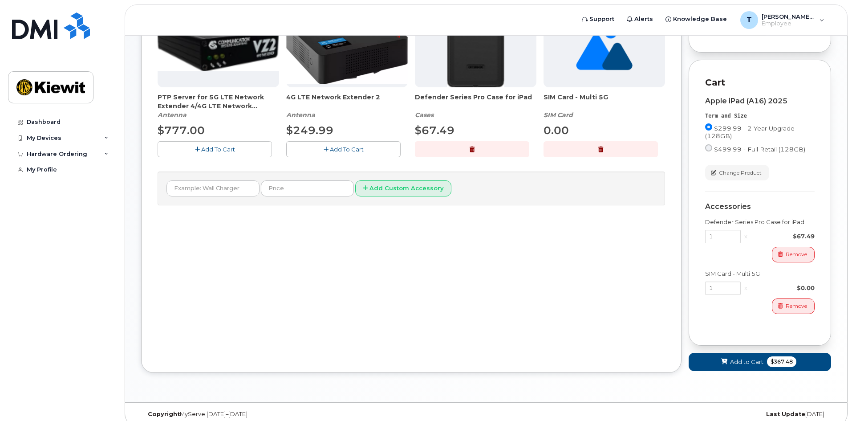
scroll to position [209, 0]
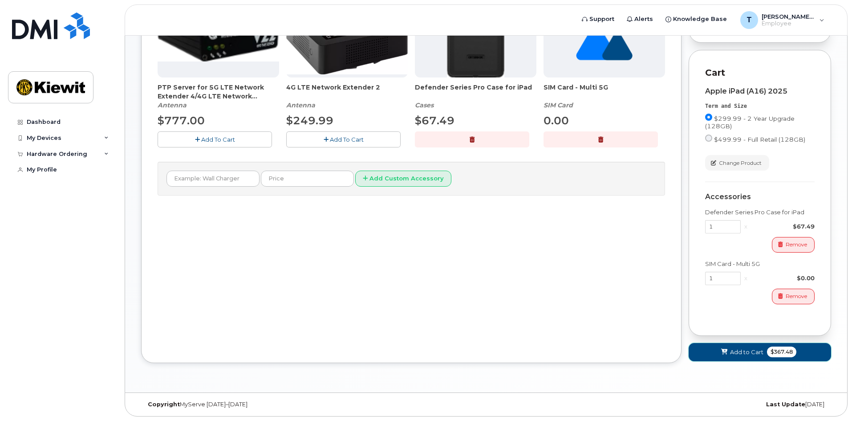
click at [727, 350] on icon at bounding box center [724, 352] width 6 height 6
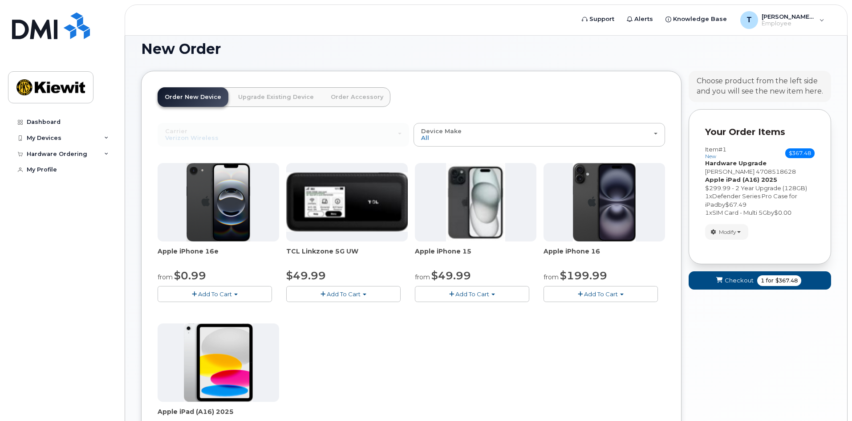
scroll to position [0, 0]
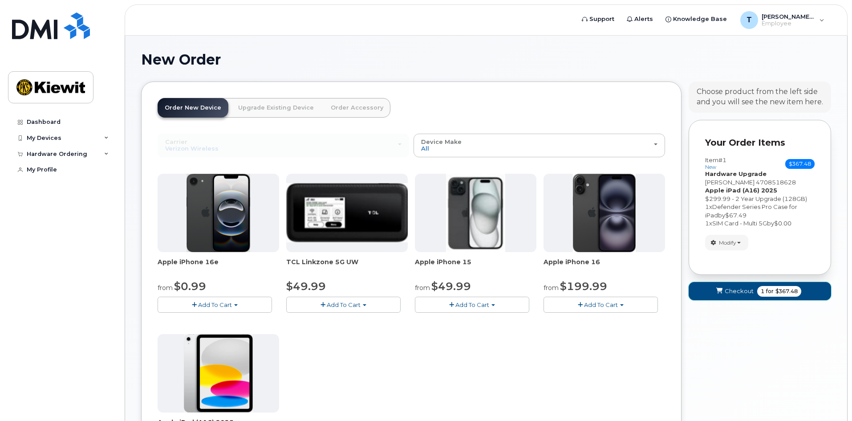
click at [737, 288] on span "Checkout" at bounding box center [739, 291] width 29 height 8
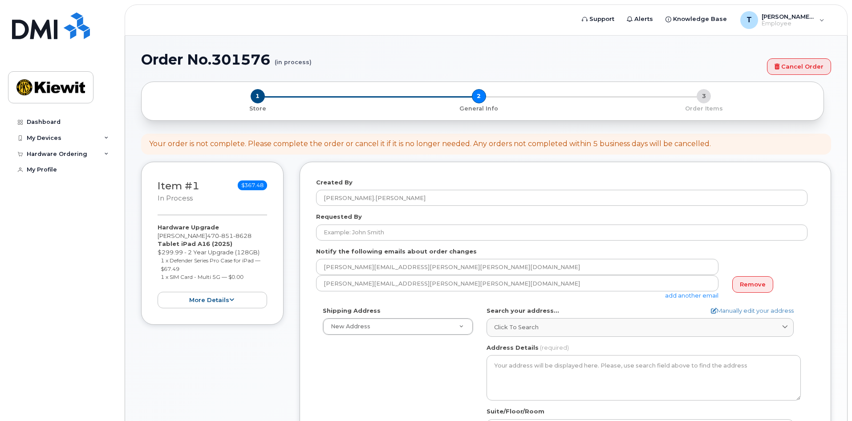
select select
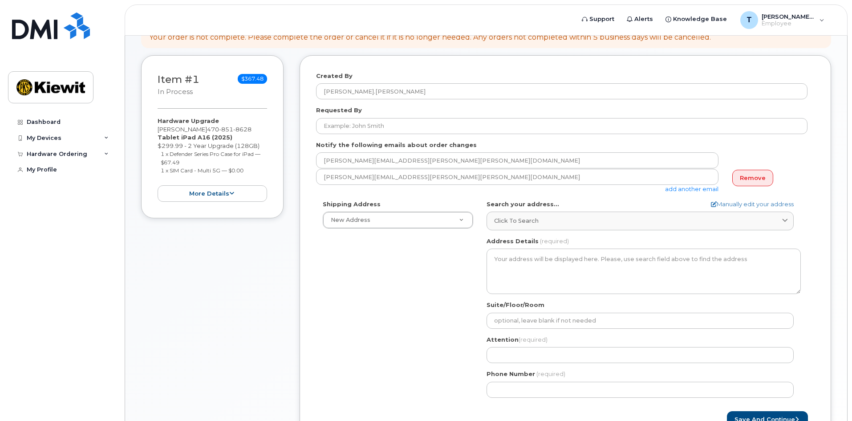
scroll to position [98, 0]
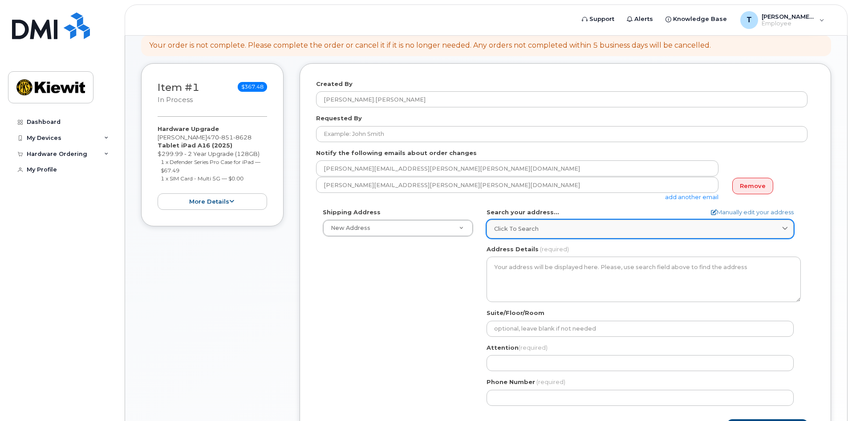
click at [526, 235] on link "Click to search" at bounding box center [639, 228] width 307 height 18
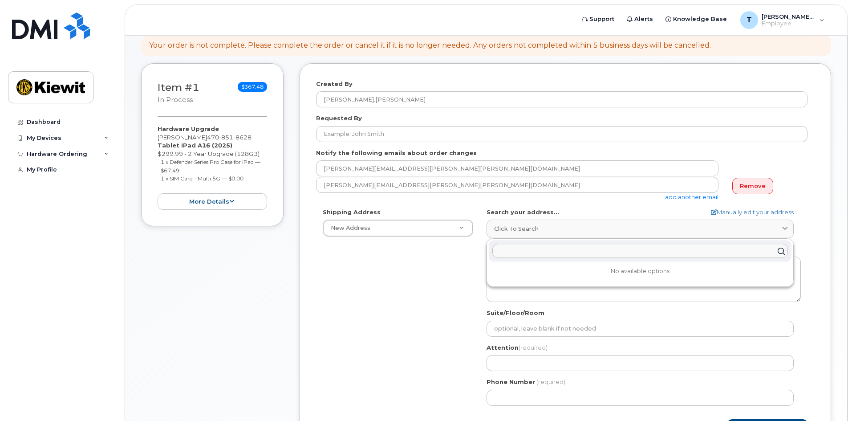
click at [540, 247] on input "text" at bounding box center [639, 251] width 295 height 14
click at [416, 295] on div "Shipping Address New Address New Address 2600 Tanner Drive AB Search your addre…" at bounding box center [561, 310] width 491 height 204
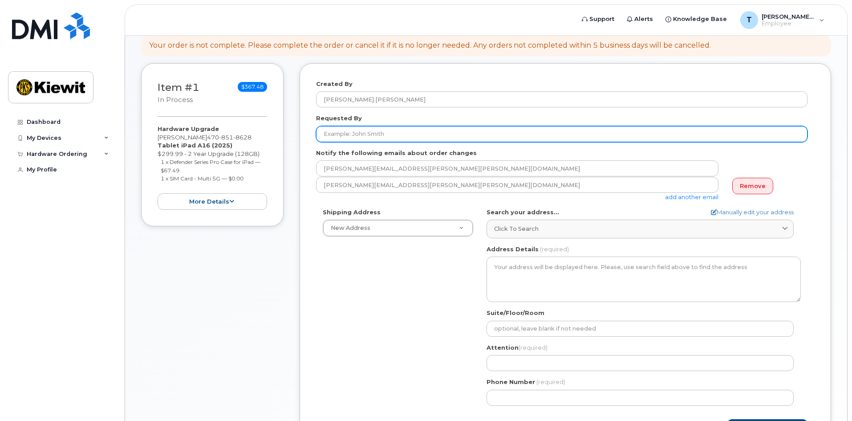
click at [373, 132] on input "Requested By" at bounding box center [561, 134] width 491 height 16
type input "[PERSON_NAME]"
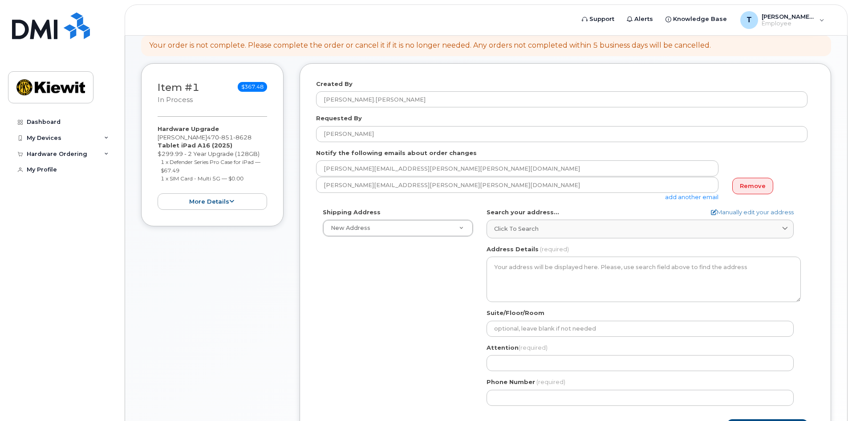
click at [351, 312] on div "Shipping Address New Address New Address 2600 Tanner Drive AB Search your addre…" at bounding box center [561, 310] width 491 height 204
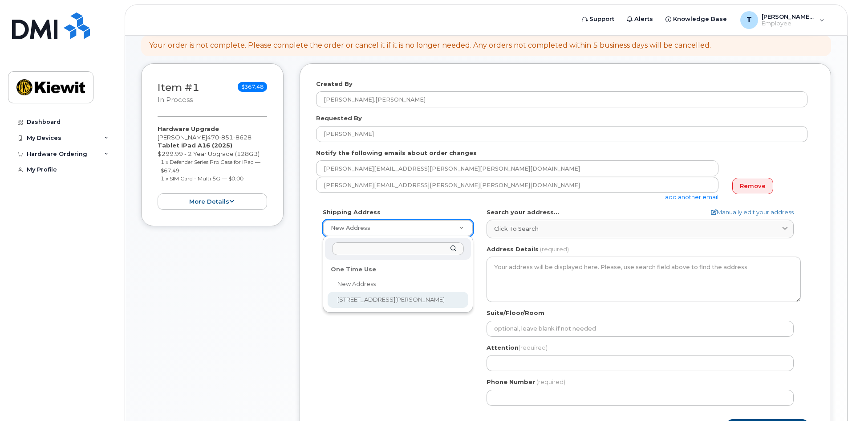
select select "2600 Tanner Drive"
type input "[PERSON_NAME]"
type input "7193064490"
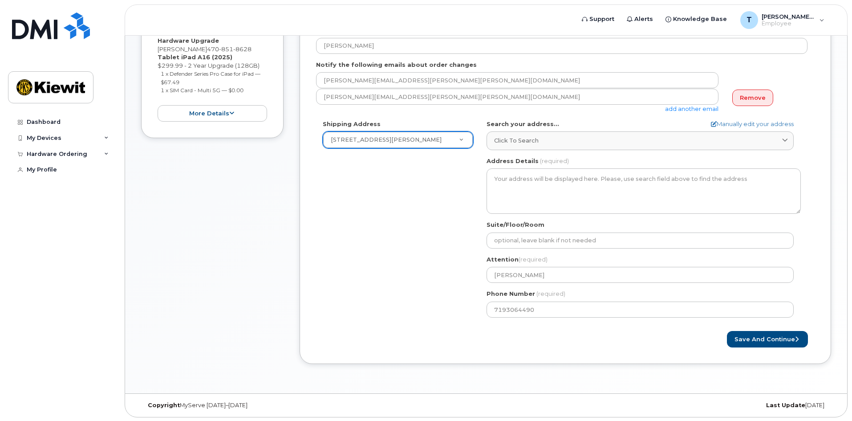
scroll to position [187, 0]
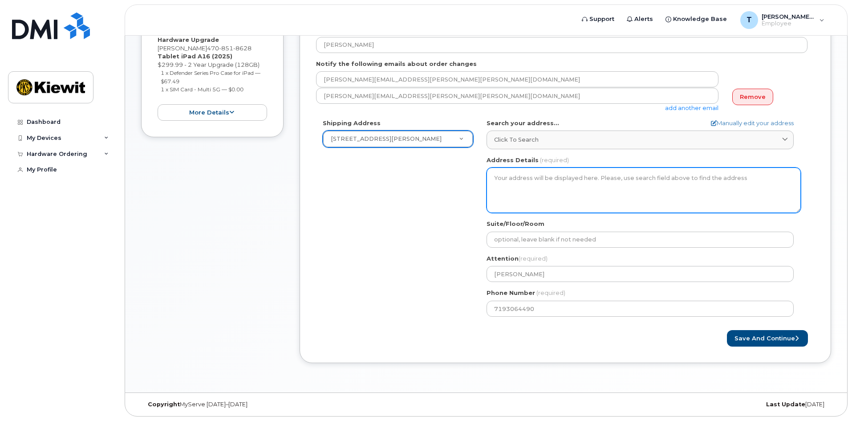
click at [554, 189] on textarea "Address Details" at bounding box center [643, 189] width 314 height 45
click at [521, 188] on textarea "Address Details" at bounding box center [643, 189] width 314 height 45
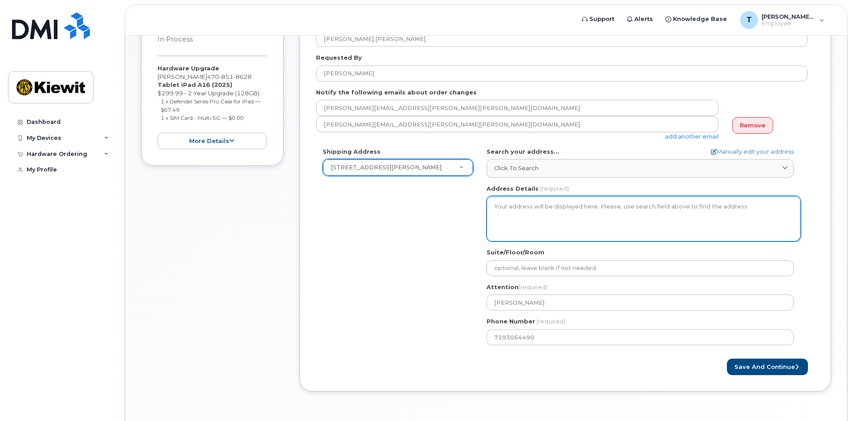
scroll to position [98, 0]
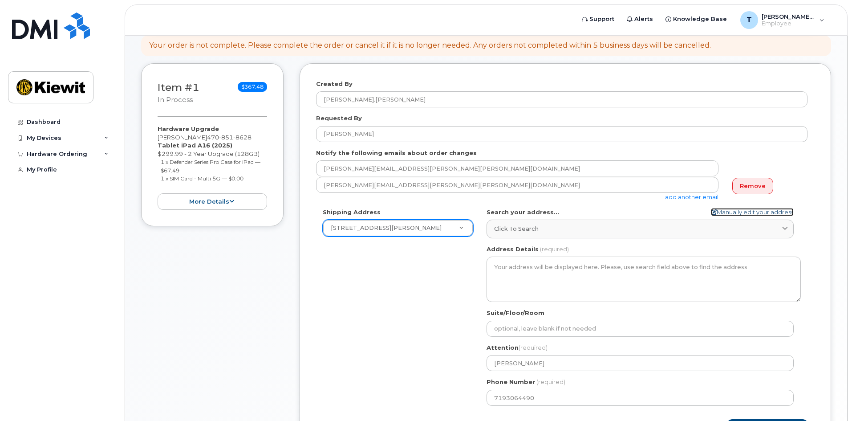
click at [733, 211] on link "Manually edit your address" at bounding box center [752, 212] width 83 height 8
select select
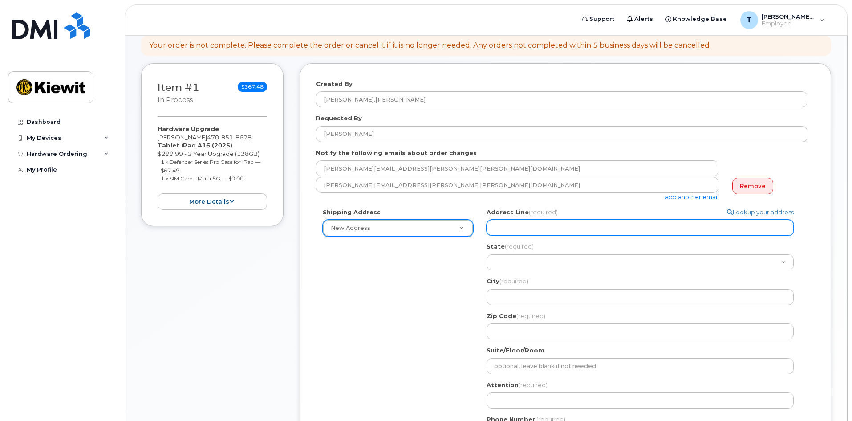
click at [538, 230] on input "Address Line (required)" at bounding box center [639, 227] width 307 height 16
type input "2600 Tanner Drive, Sellersburg, IN, 47172, USA"
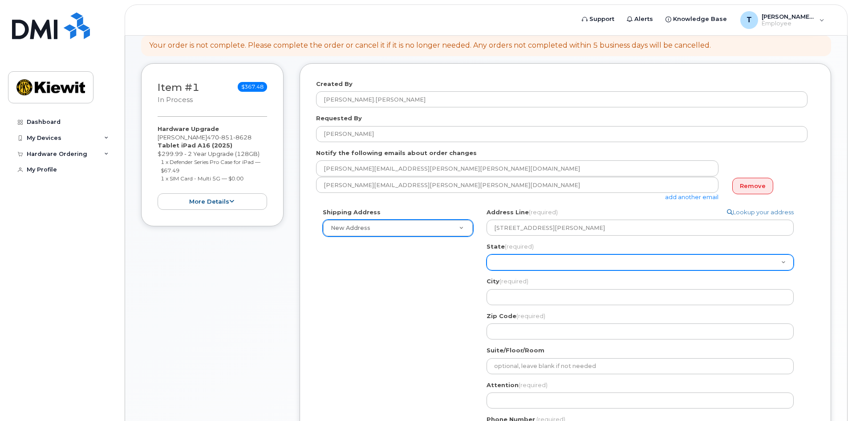
select select "IN"
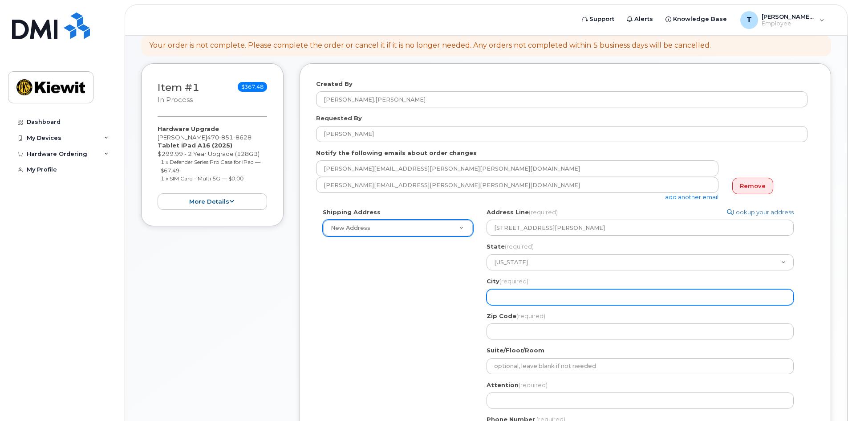
type input "Sellersburg"
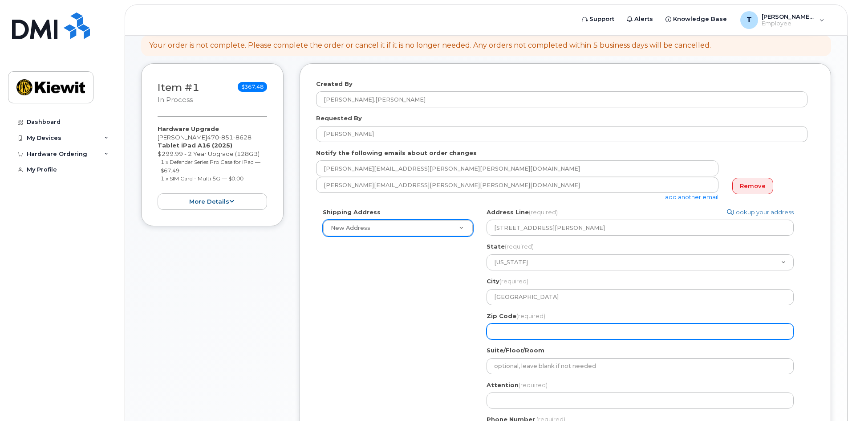
type input "47172"
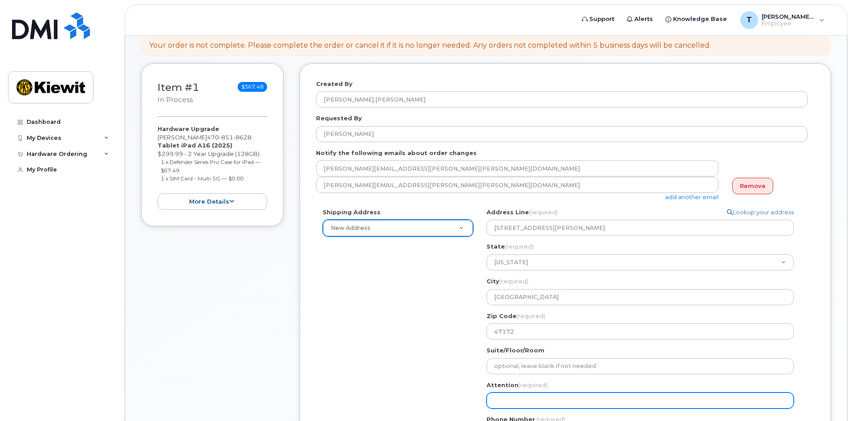
type input "[PERSON_NAME]"
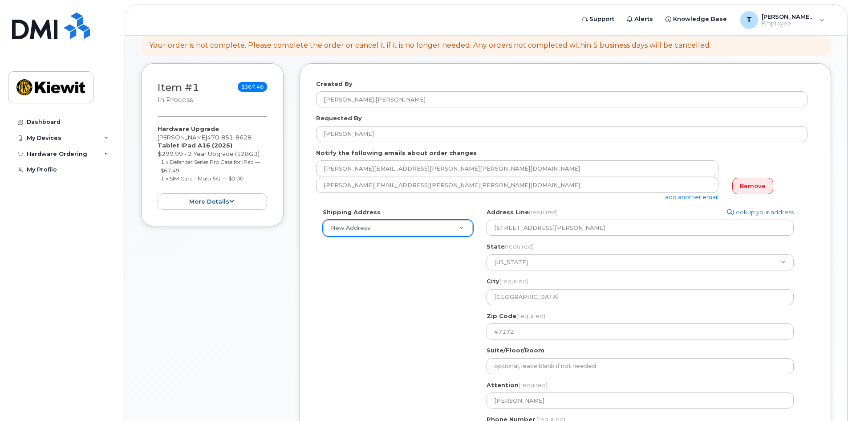
type input "7193064490"
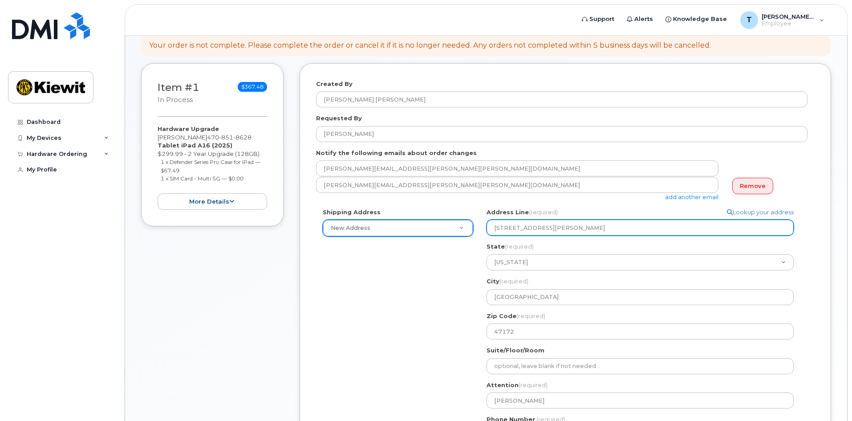
select select
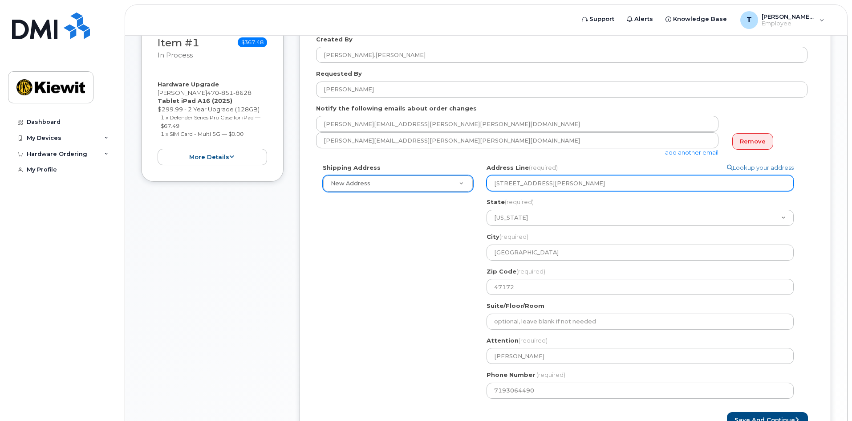
scroll to position [187, 0]
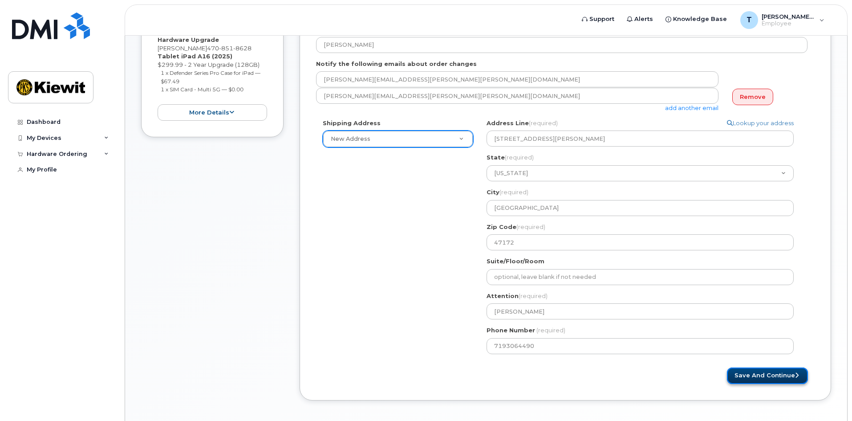
click at [749, 376] on button "Save and Continue" at bounding box center [767, 375] width 81 height 16
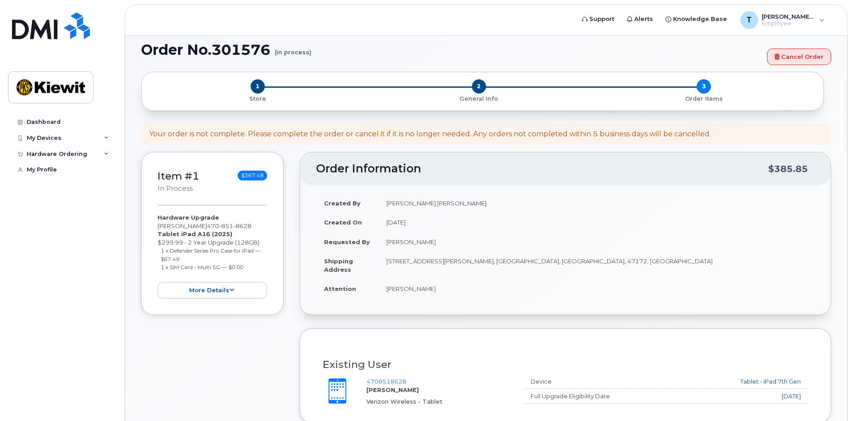
scroll to position [3, 0]
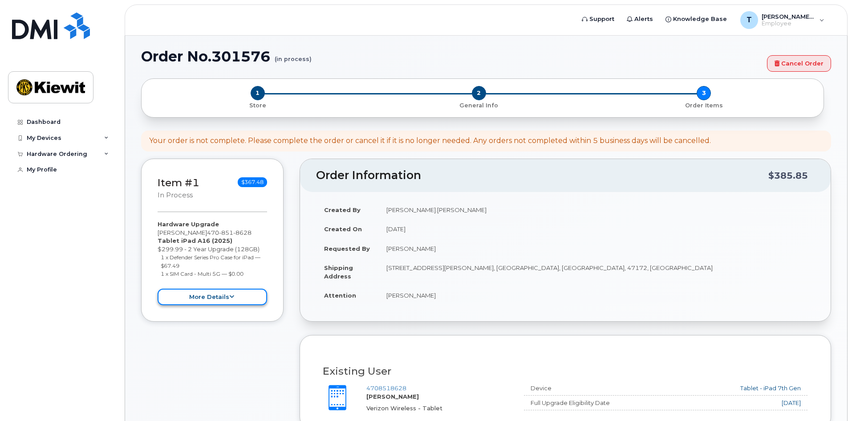
click at [233, 295] on icon at bounding box center [231, 297] width 5 height 6
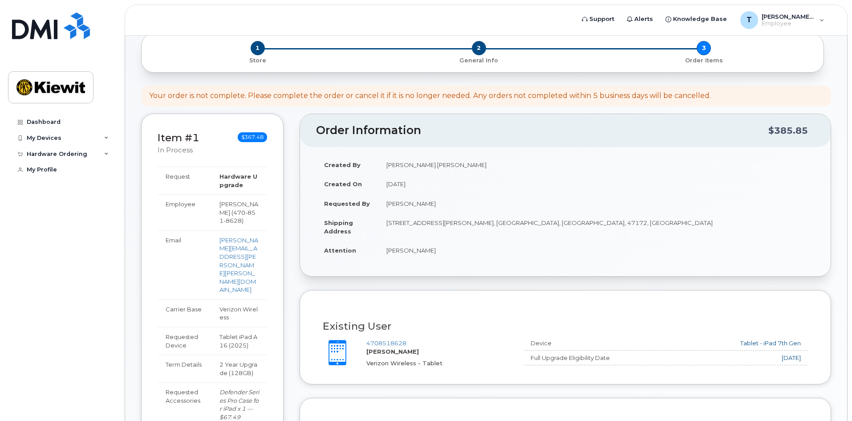
scroll to position [0, 0]
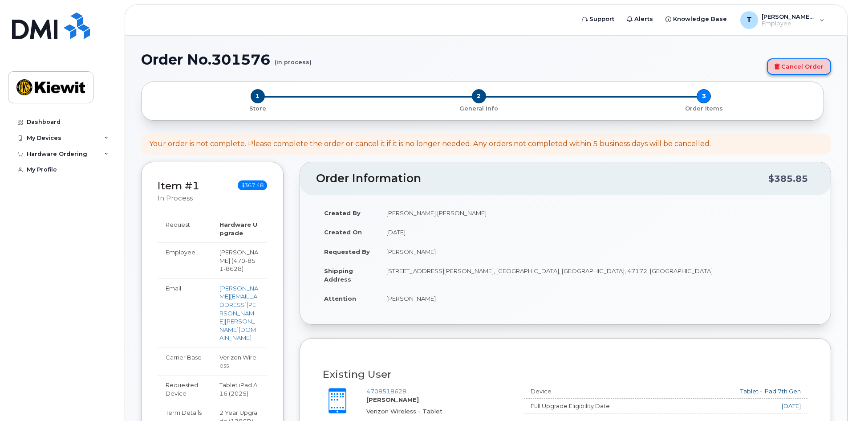
click at [799, 67] on link "Cancel Order" at bounding box center [799, 66] width 64 height 16
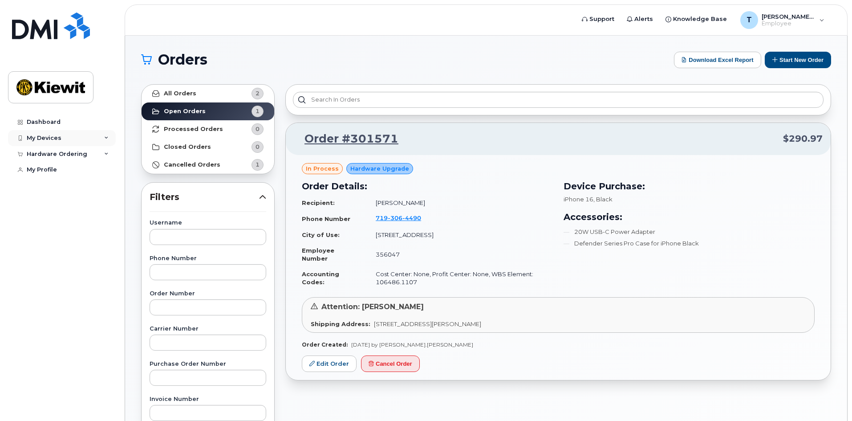
click at [43, 140] on div "My Devices" at bounding box center [44, 137] width 35 height 7
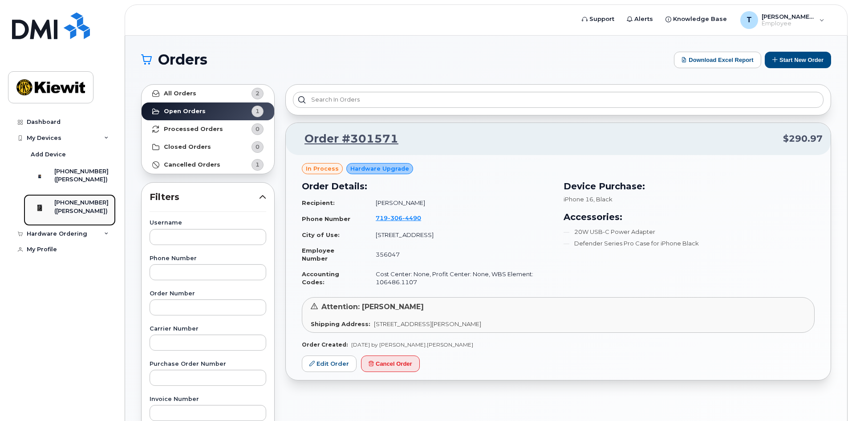
click at [87, 215] on div "([PERSON_NAME])" at bounding box center [81, 211] width 54 height 8
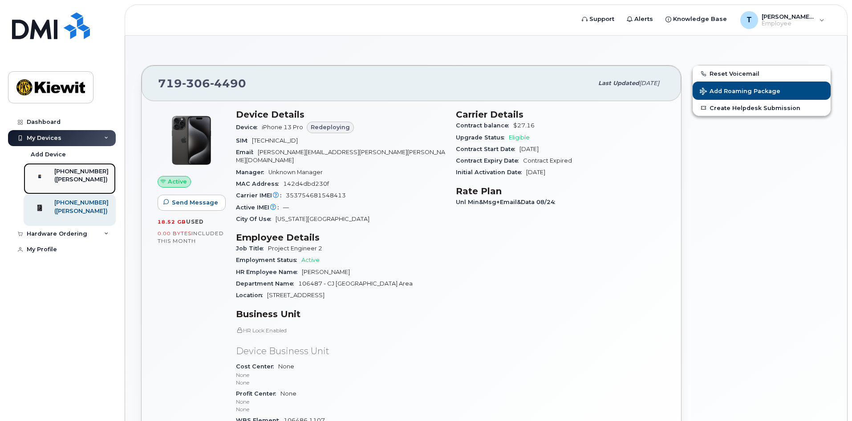
click at [77, 183] on div "([PERSON_NAME])" at bounding box center [81, 179] width 54 height 8
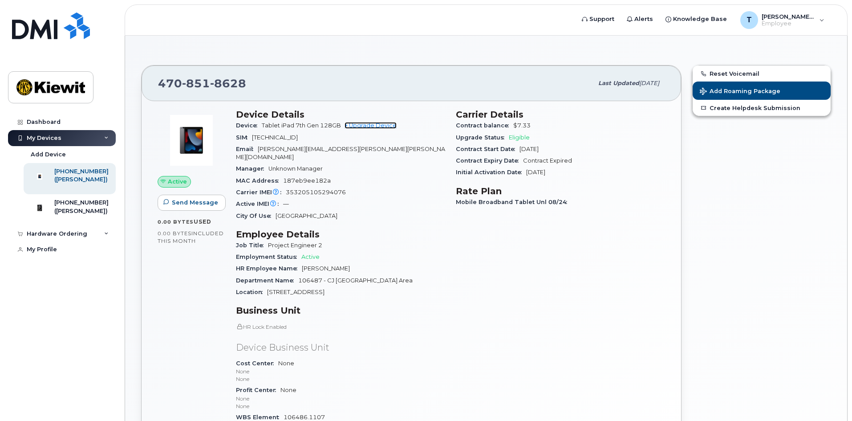
click at [369, 126] on link "+ Upgrade Device" at bounding box center [370, 125] width 52 height 7
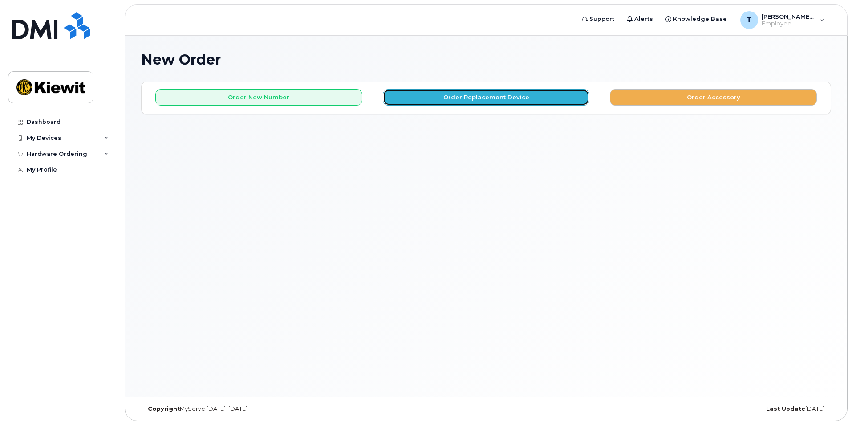
click at [457, 95] on button "Order Replacement Device" at bounding box center [486, 97] width 207 height 16
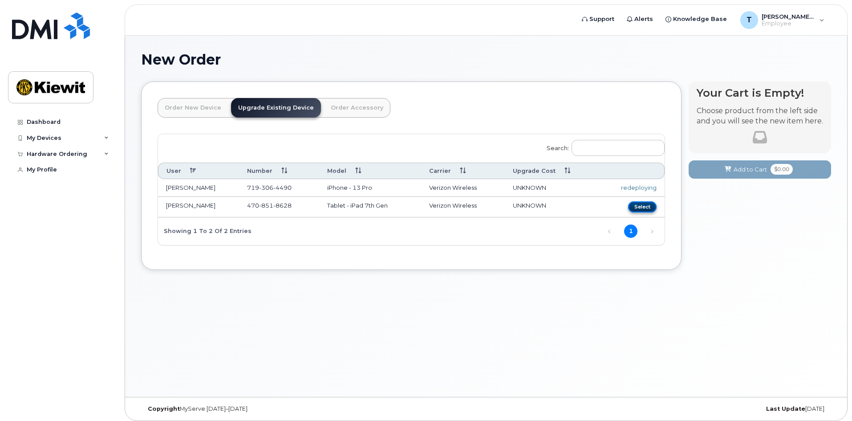
click at [640, 205] on button "Select" at bounding box center [642, 206] width 28 height 11
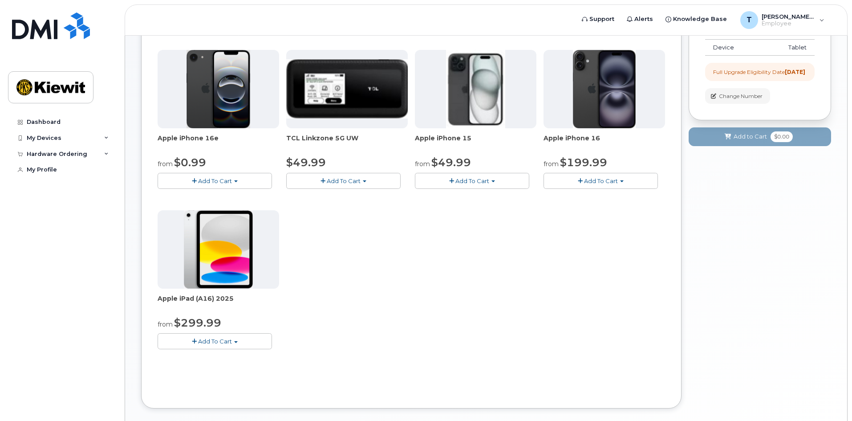
scroll to position [169, 0]
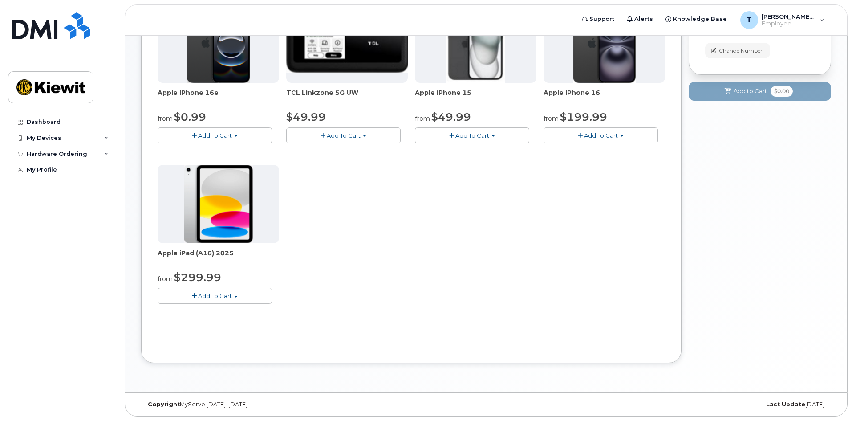
click at [226, 295] on span "Add To Cart" at bounding box center [215, 295] width 34 height 7
click at [227, 312] on link "$299.99 - 2 Year Upgrade (128GB)" at bounding box center [220, 312] width 120 height 11
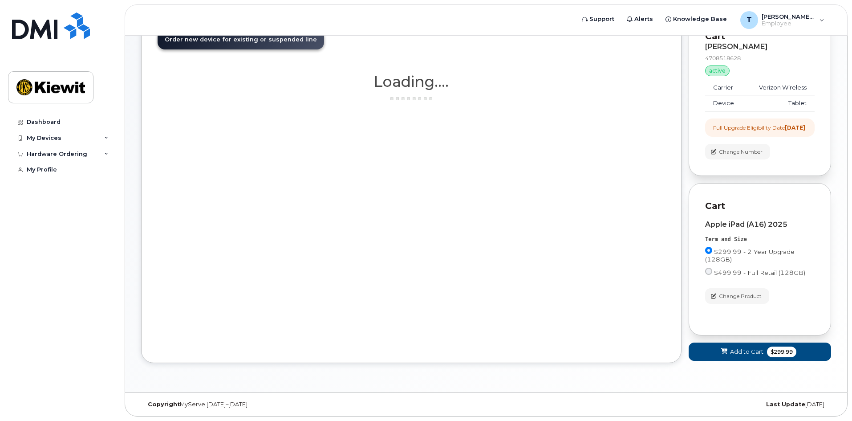
scroll to position [76, 0]
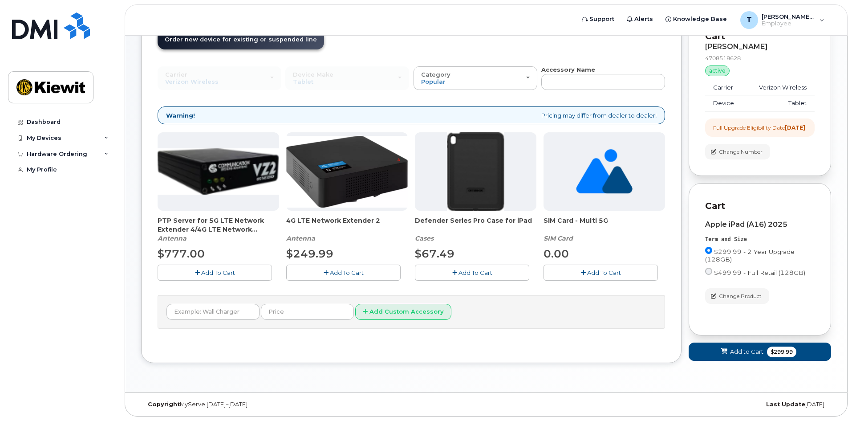
click at [470, 269] on span "Add To Cart" at bounding box center [475, 272] width 34 height 7
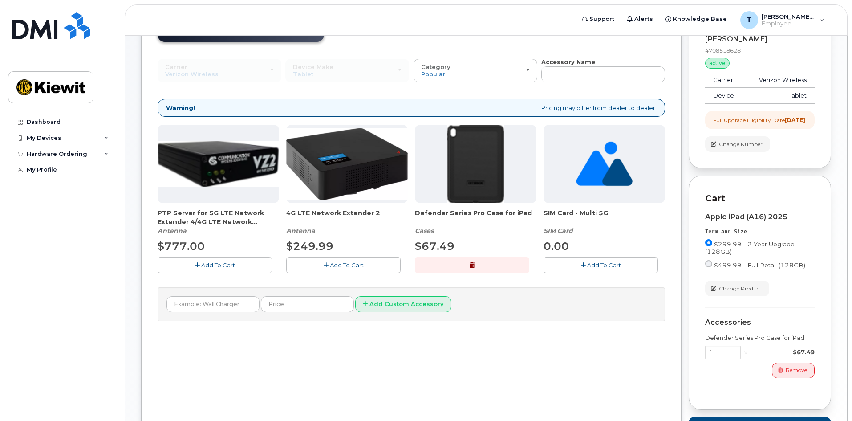
click at [589, 266] on span "Add To Cart" at bounding box center [604, 264] width 34 height 7
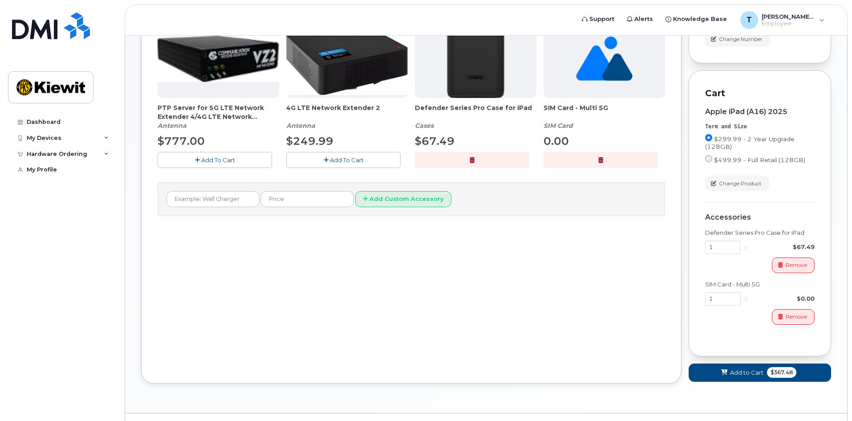
scroll to position [209, 0]
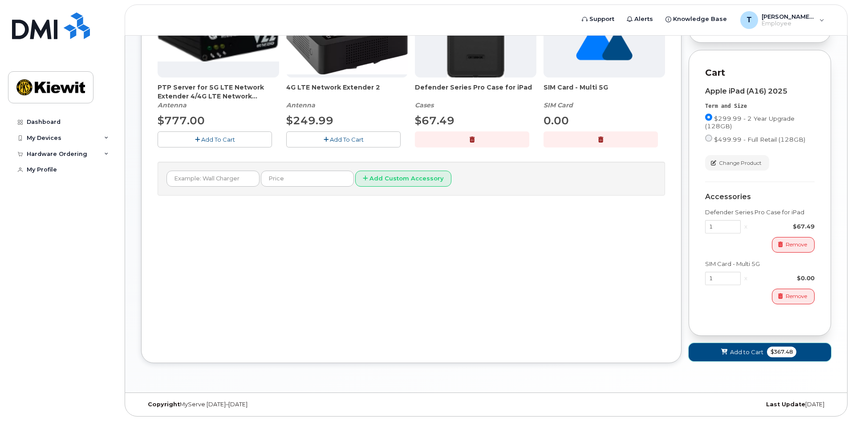
click at [737, 351] on span "Add to Cart" at bounding box center [746, 352] width 33 height 8
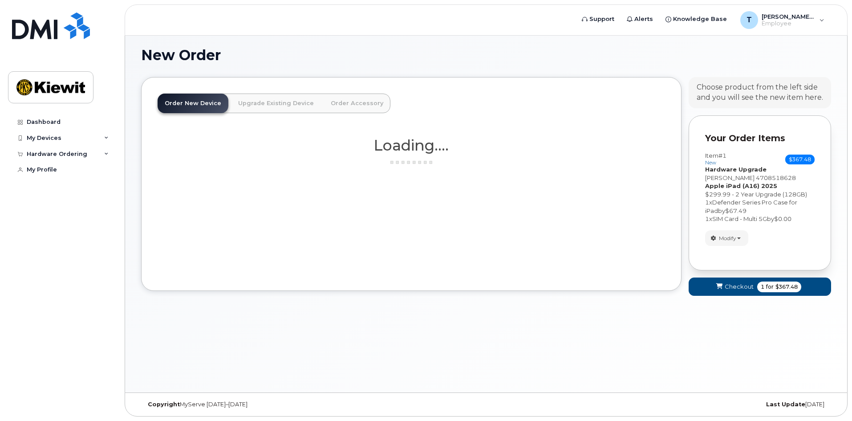
scroll to position [169, 0]
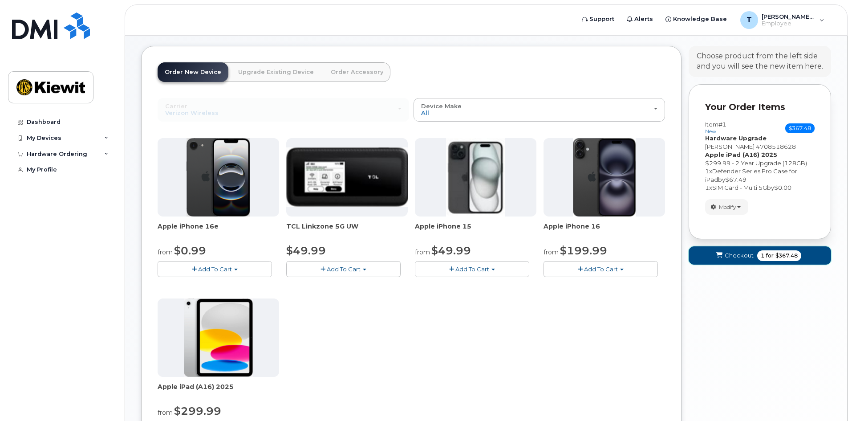
click at [753, 251] on button "Checkout 1 for $367.48" at bounding box center [759, 255] width 142 height 18
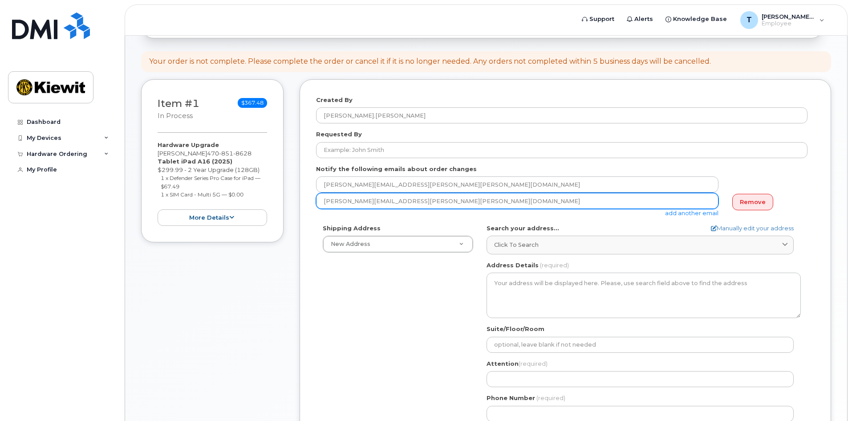
scroll to position [89, 0]
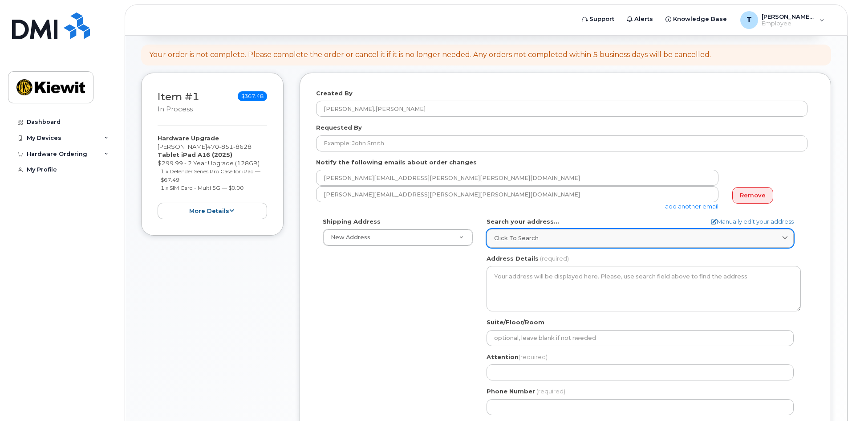
click at [542, 240] on div "Click to search" at bounding box center [640, 238] width 292 height 8
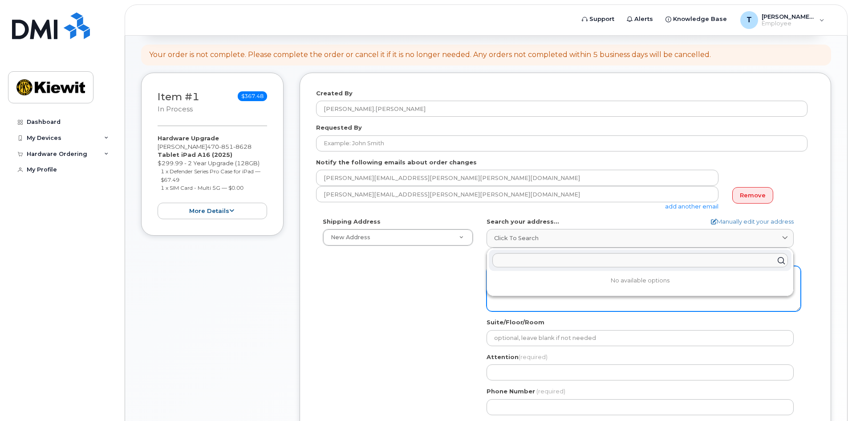
drag, startPoint x: 445, startPoint y: 299, endPoint x: 572, endPoint y: 272, distance: 130.0
click at [445, 299] on div "Shipping Address New Address New Address [STREET_ADDRESS][GEOGRAPHIC_DATA][PERS…" at bounding box center [561, 319] width 491 height 204
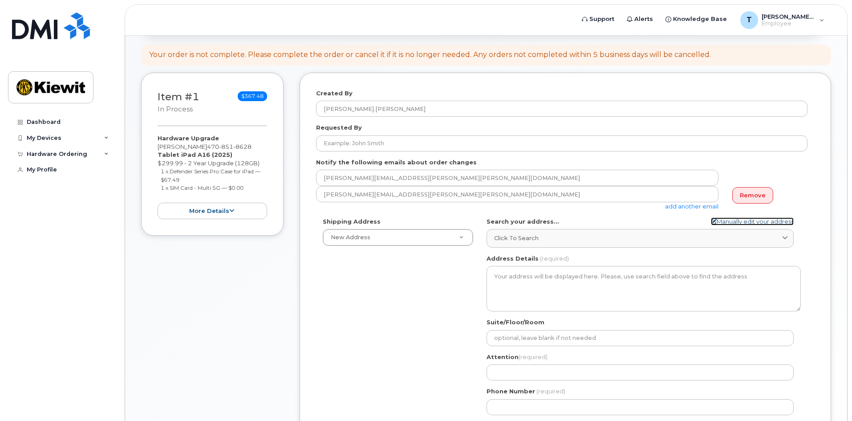
click at [723, 223] on link "Manually edit your address" at bounding box center [752, 221] width 83 height 8
select select
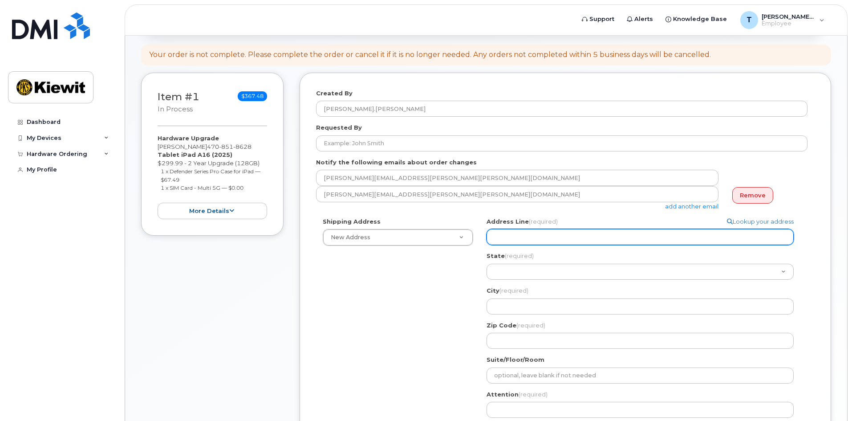
click at [538, 242] on input "Address Line (required)" at bounding box center [639, 237] width 307 height 16
type input "[STREET_ADDRESS][PERSON_NAME], [GEOGRAPHIC_DATA], [GEOGRAPHIC_DATA], 47172, [GE…"
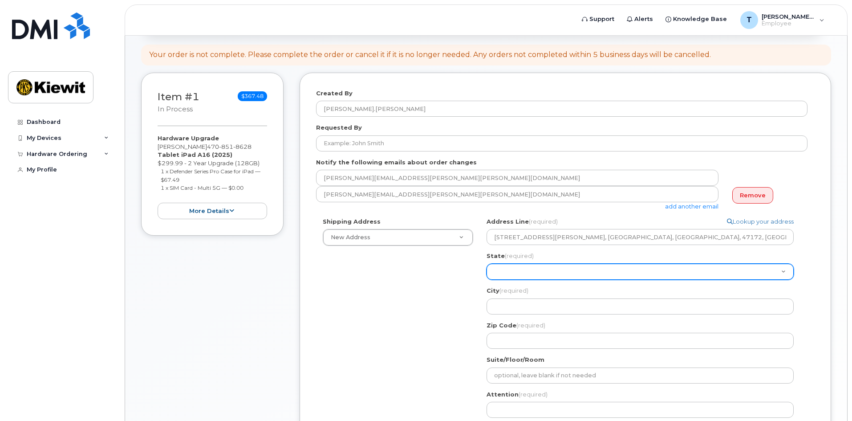
select select "IN"
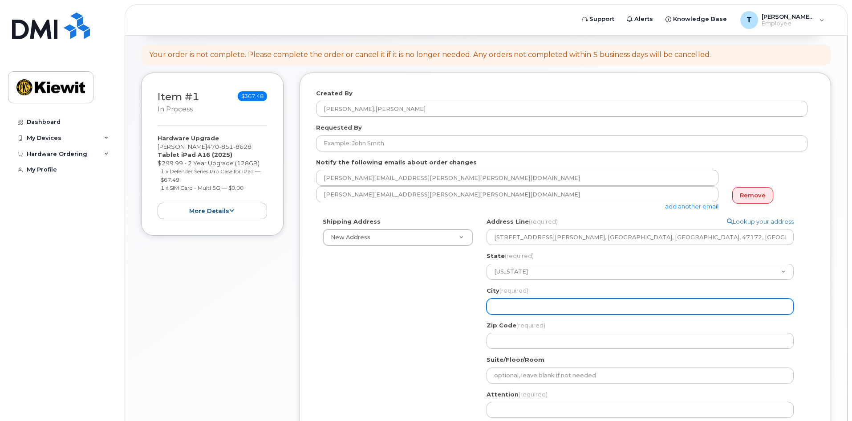
type input "[GEOGRAPHIC_DATA]"
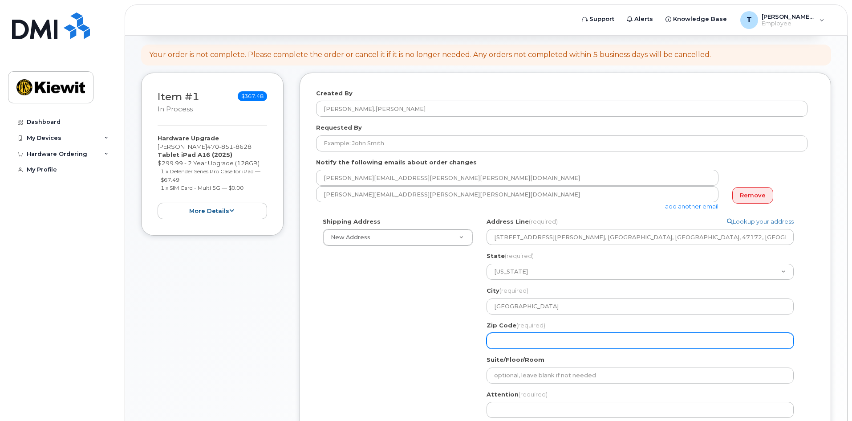
type input "47172"
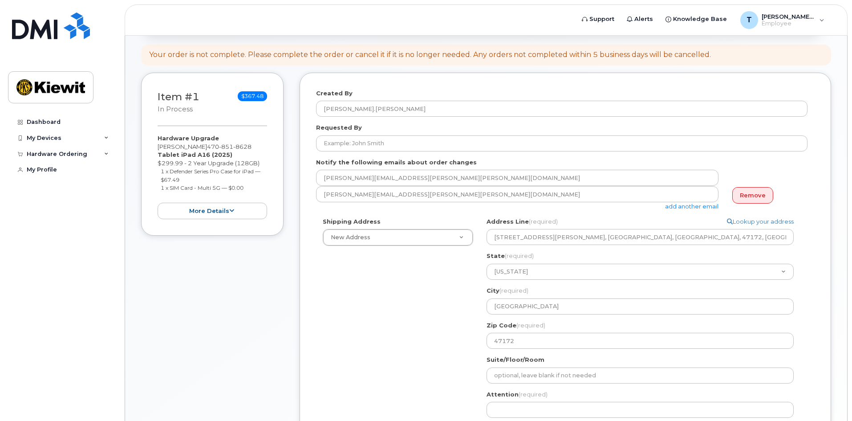
type input "7193064490"
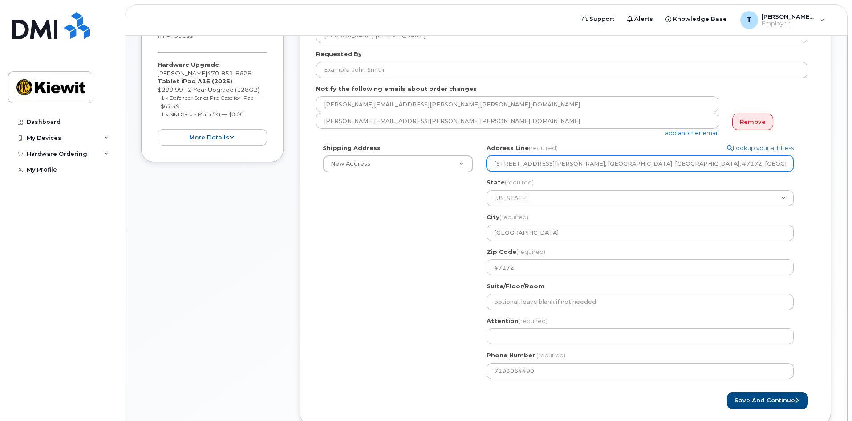
scroll to position [178, 0]
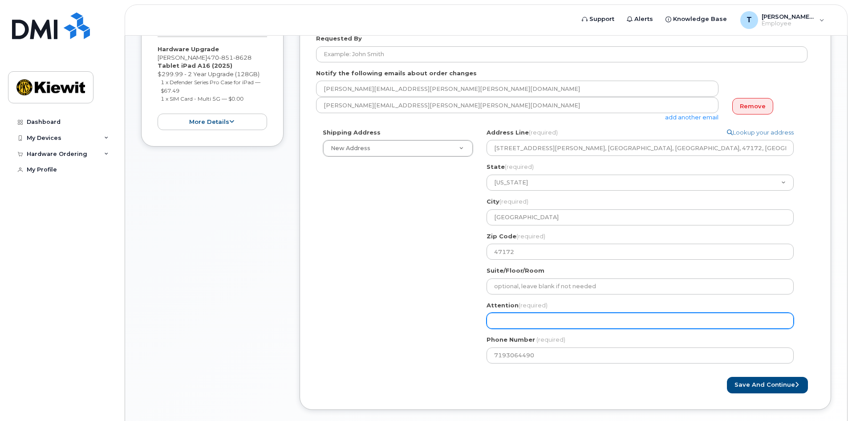
click at [568, 322] on input "Attention (required)" at bounding box center [639, 320] width 307 height 16
select select
type input "T"
select select
type input "[PERSON_NAME]"
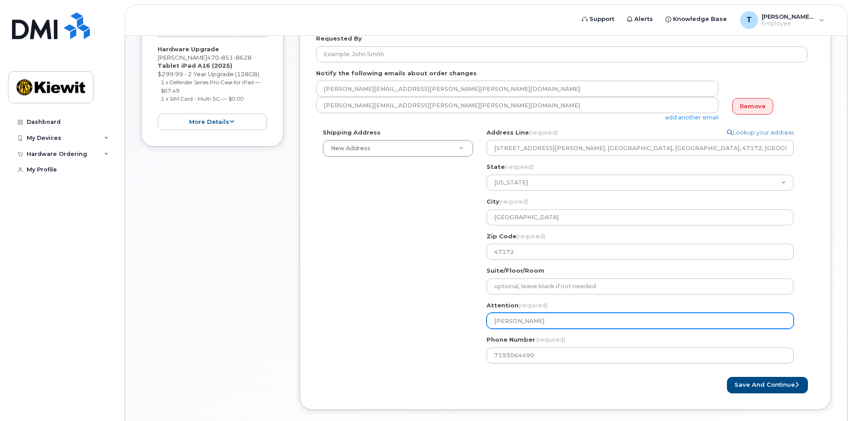
select select
type input "Tyl"
select select
type input "Tyle"
select select
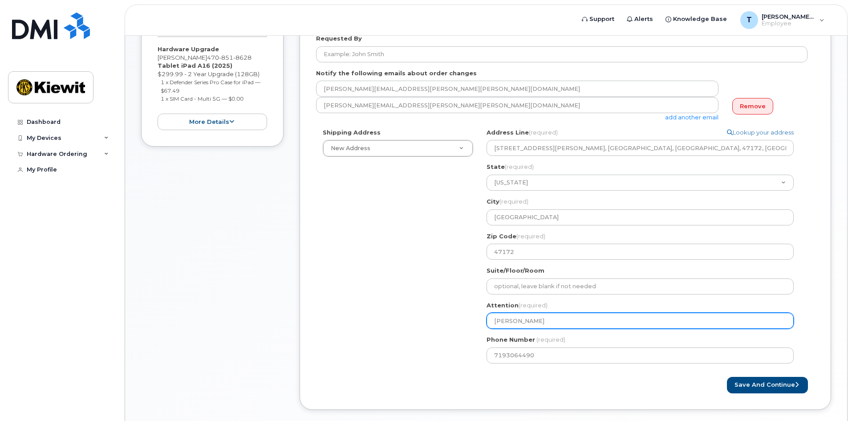
type input "[PERSON_NAME]"
select select
type input "[PERSON_NAME]"
select select
type input "[PERSON_NAME]"
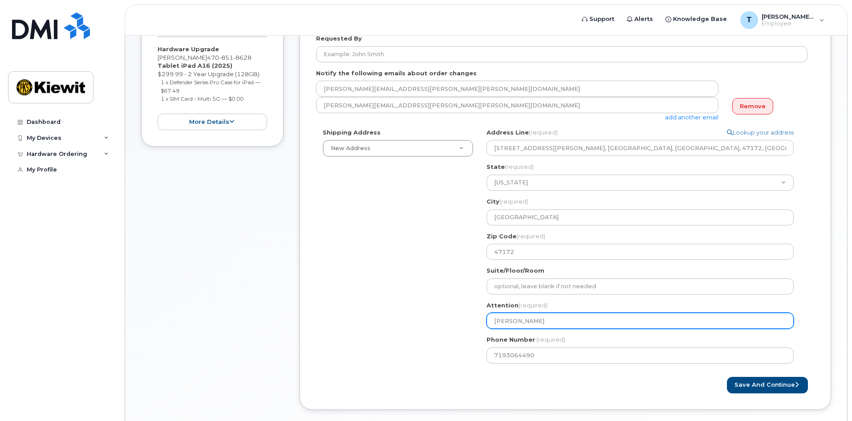
select select
type input "Tyler Shi"
select select
type input "Tyler Shie"
select select
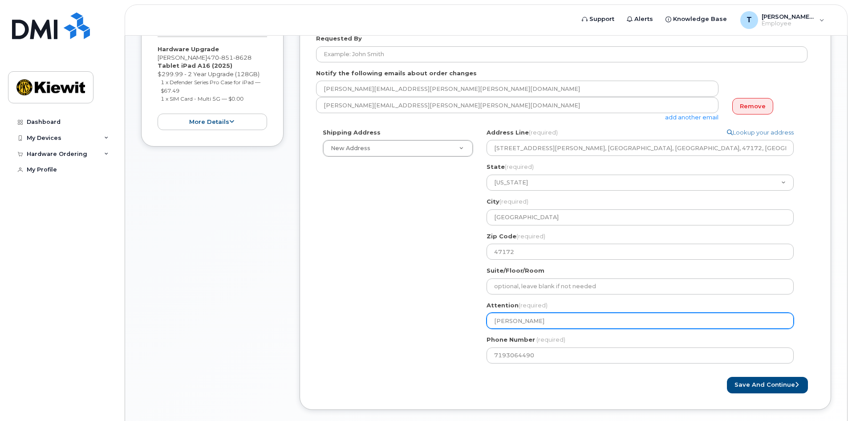
type input "Tyler Shiel"
select select
type input "Tyler Shield"
select select
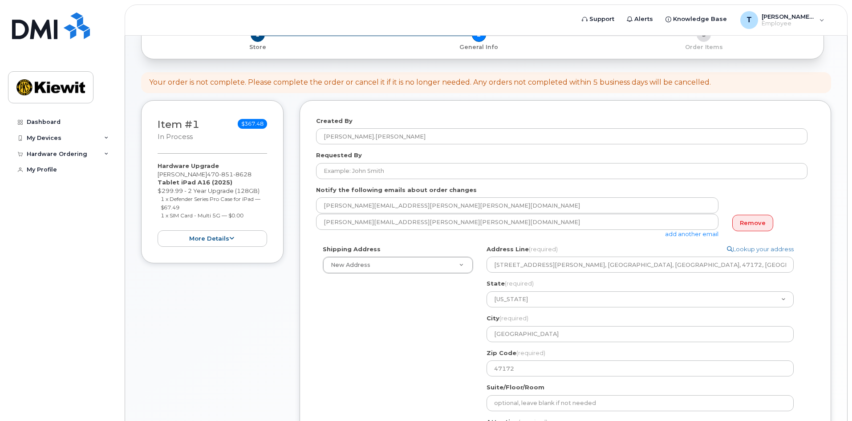
scroll to position [45, 0]
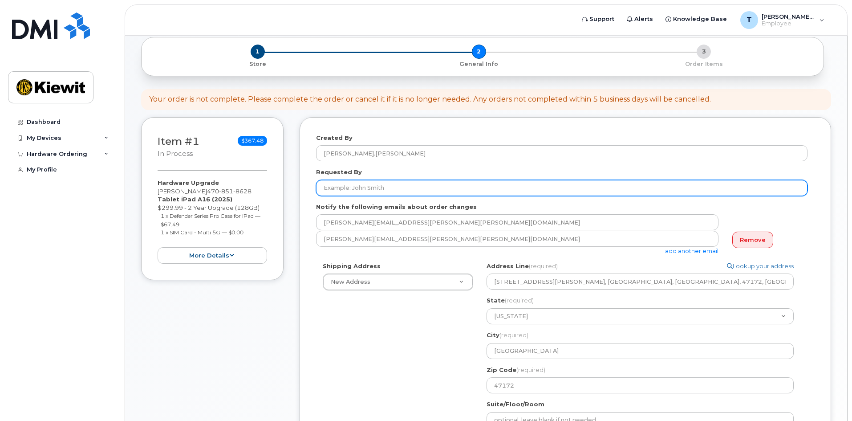
type input "[PERSON_NAME]"
click at [365, 192] on input "Requested By" at bounding box center [561, 188] width 491 height 16
type input "[PERSON_NAME]"
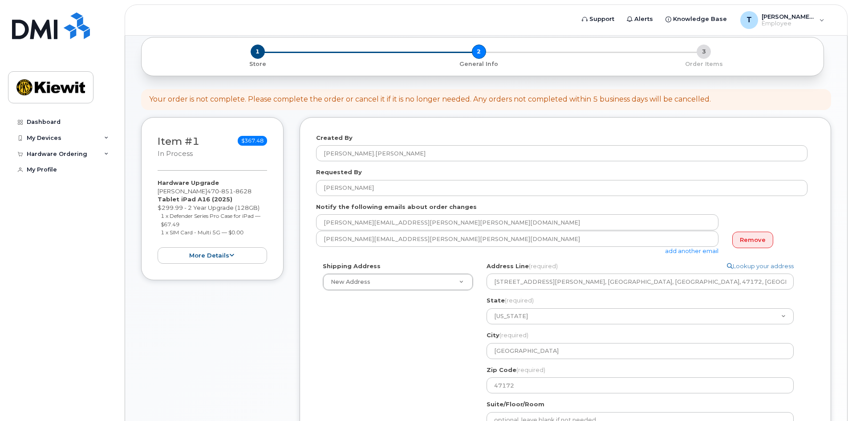
click at [370, 350] on div "Shipping Address New Address New Address 2600 Tanner Drive, Sellersburg, IN, 47…" at bounding box center [561, 383] width 491 height 242
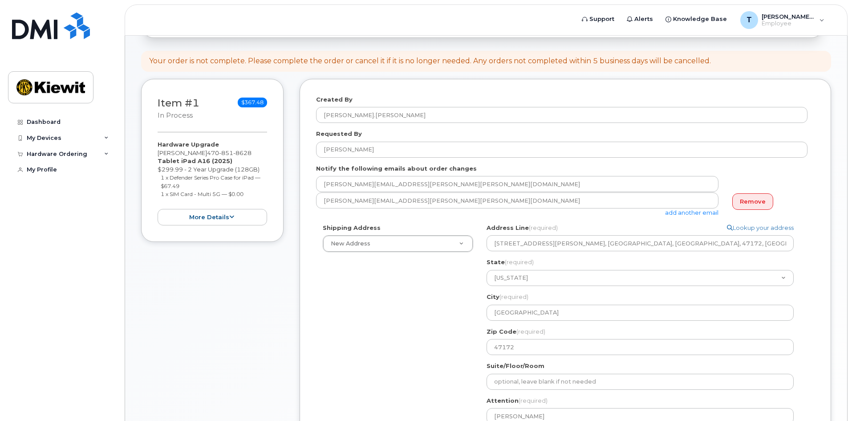
scroll to position [225, 0]
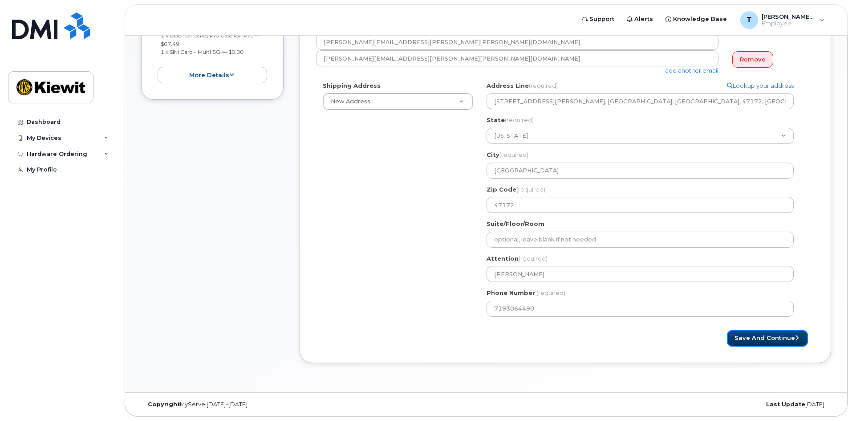
drag, startPoint x: 767, startPoint y: 337, endPoint x: 730, endPoint y: 347, distance: 38.2
click at [767, 337] on button "Save and Continue" at bounding box center [767, 338] width 81 height 16
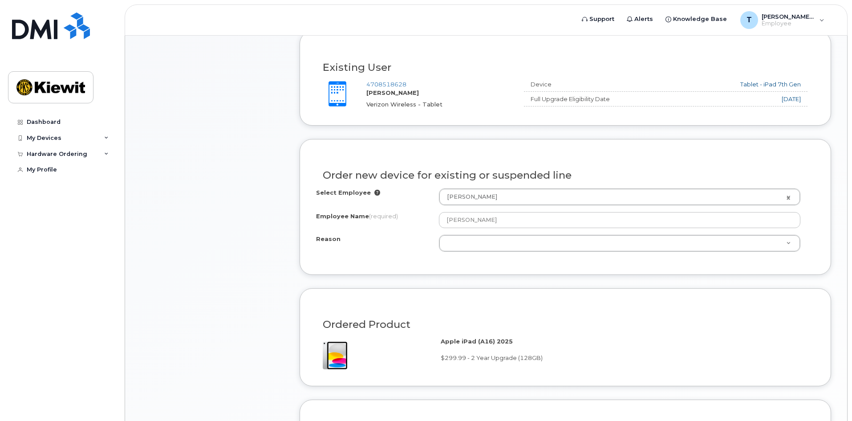
scroll to position [312, 0]
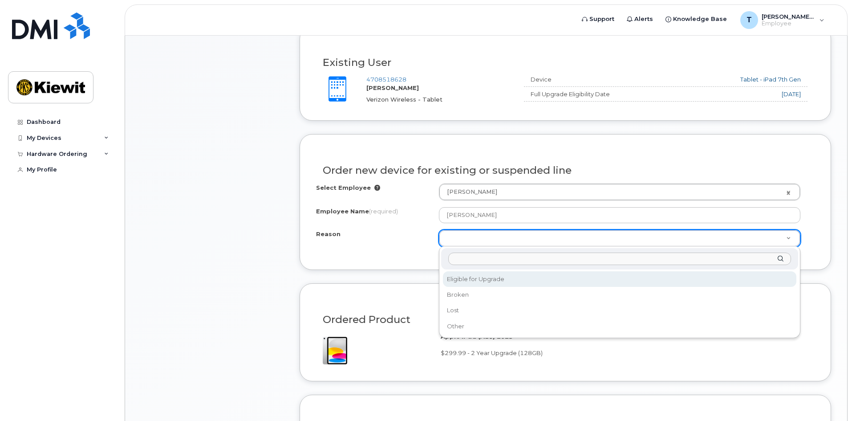
select select "eligible_for_upgrade"
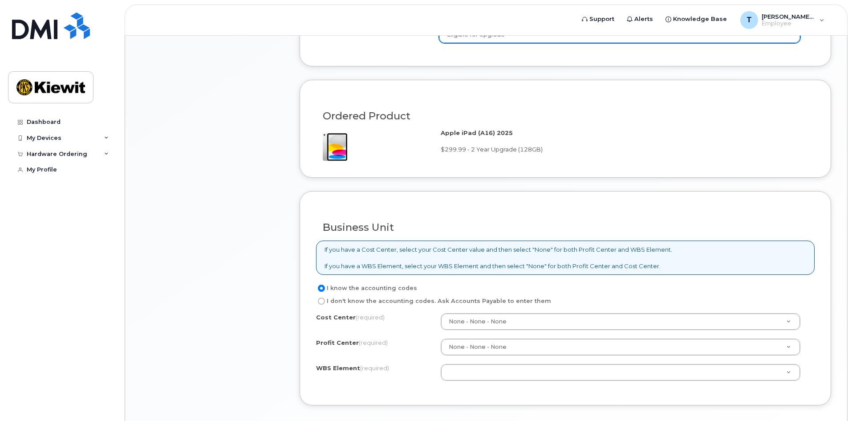
scroll to position [534, 0]
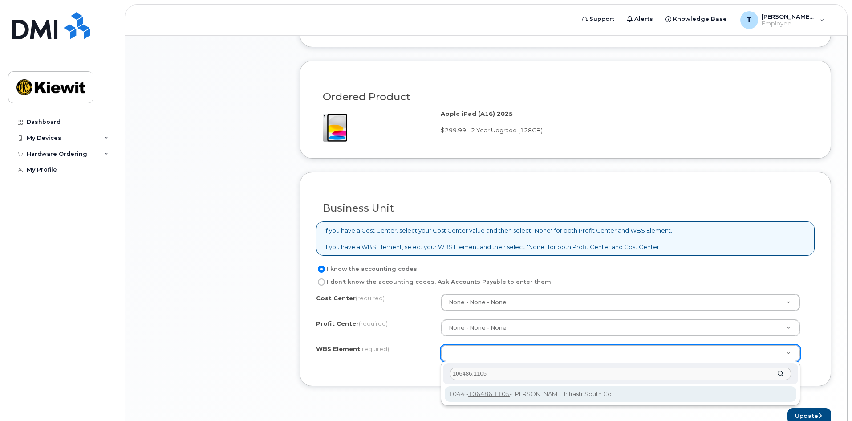
type input "106486.1105"
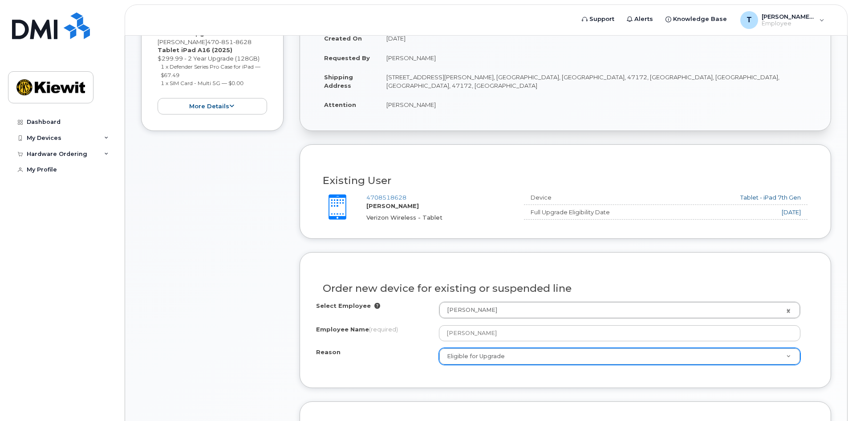
scroll to position [134, 0]
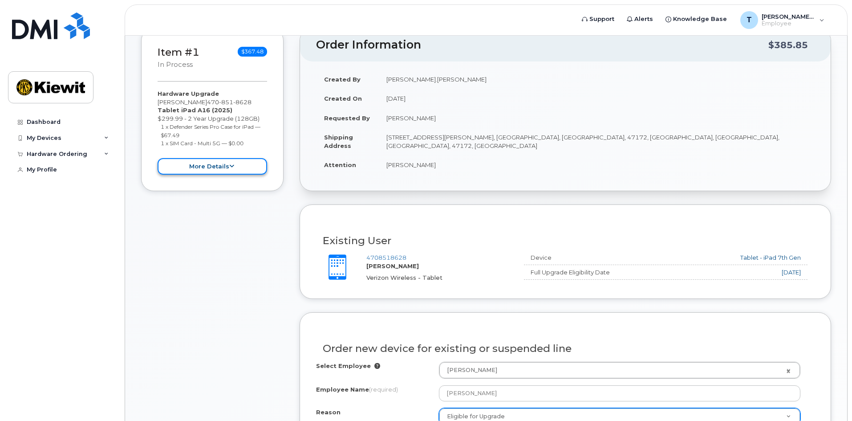
click at [229, 166] on icon at bounding box center [231, 166] width 5 height 6
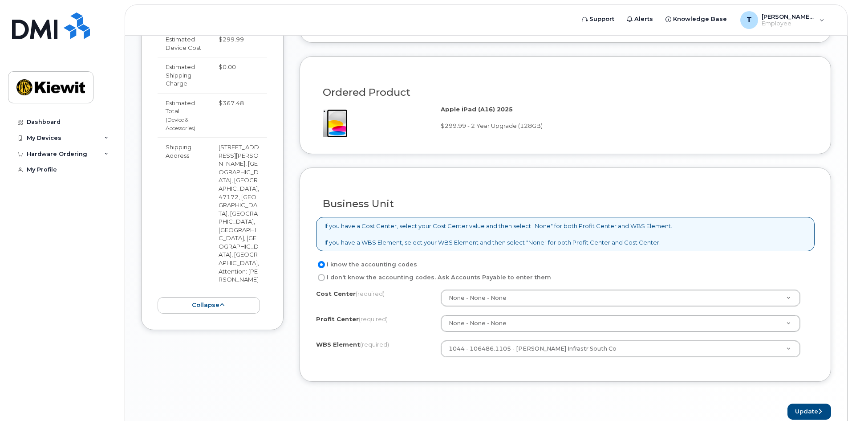
scroll to position [582, 0]
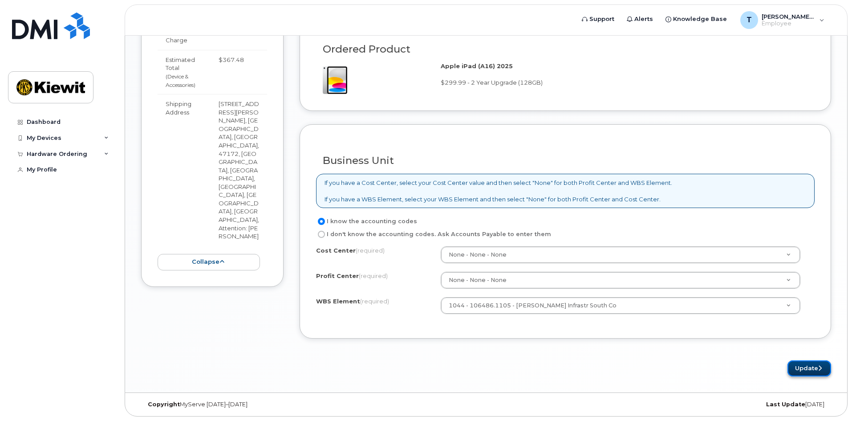
click at [806, 370] on button "Update" at bounding box center [809, 368] width 44 height 16
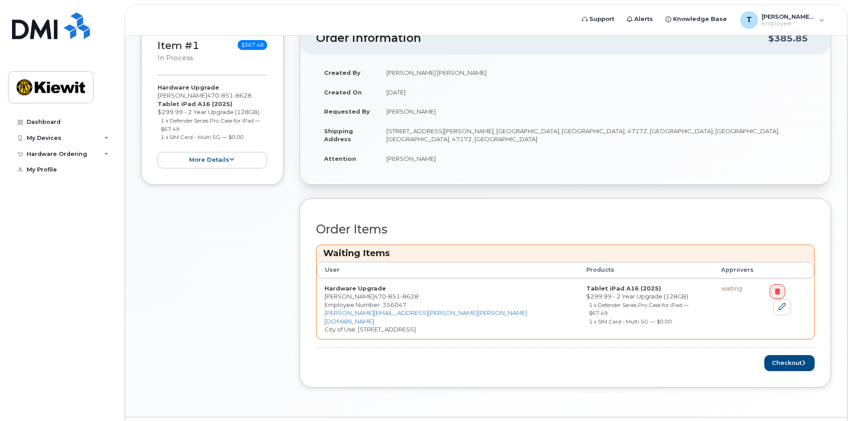
scroll to position [194, 0]
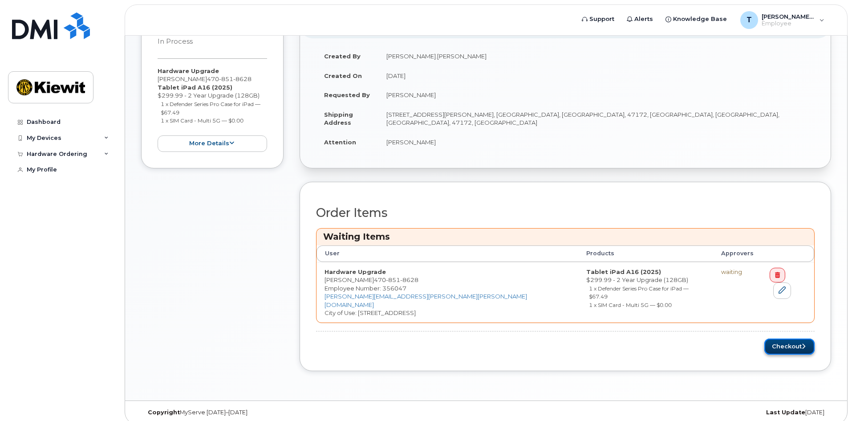
click at [782, 340] on button "Checkout" at bounding box center [789, 346] width 50 height 16
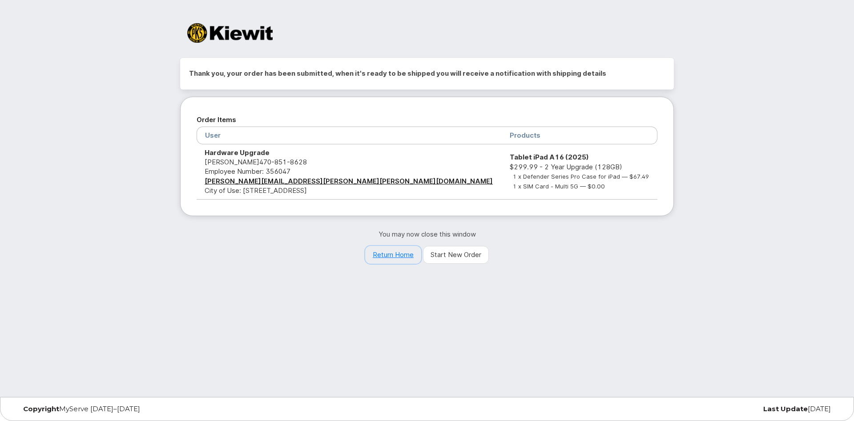
click at [401, 255] on link "Return Home" at bounding box center [393, 255] width 56 height 18
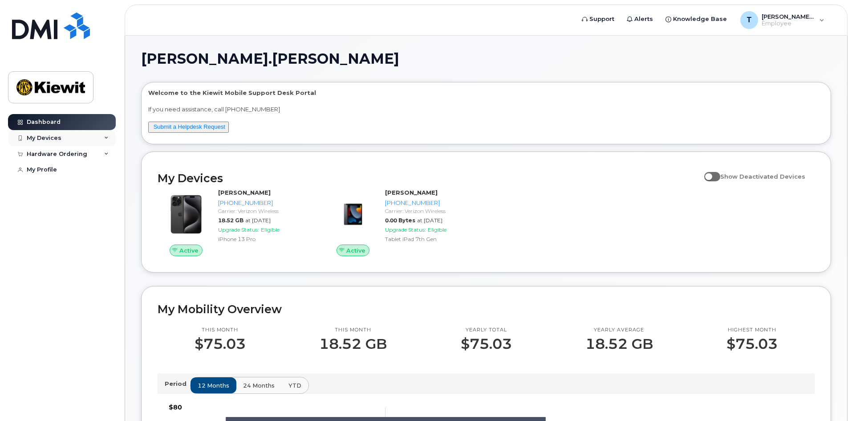
click at [73, 141] on div "My Devices" at bounding box center [62, 138] width 108 height 16
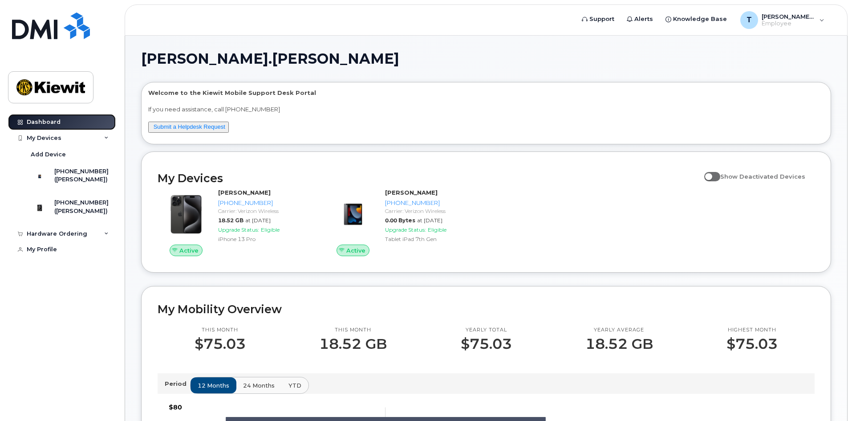
click at [43, 121] on div "Dashboard" at bounding box center [44, 121] width 34 height 7
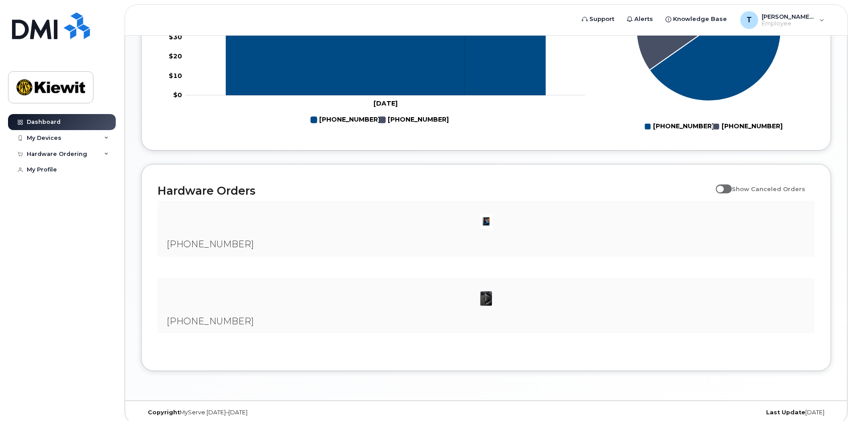
scroll to position [475, 0]
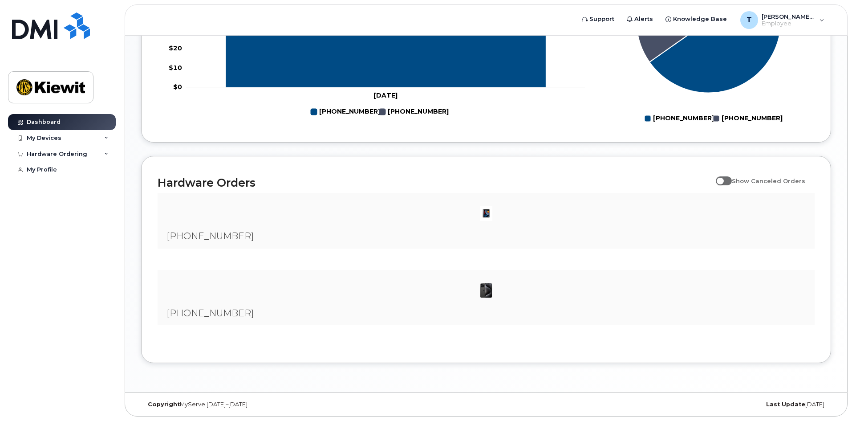
click at [494, 286] on img at bounding box center [486, 290] width 18 height 18
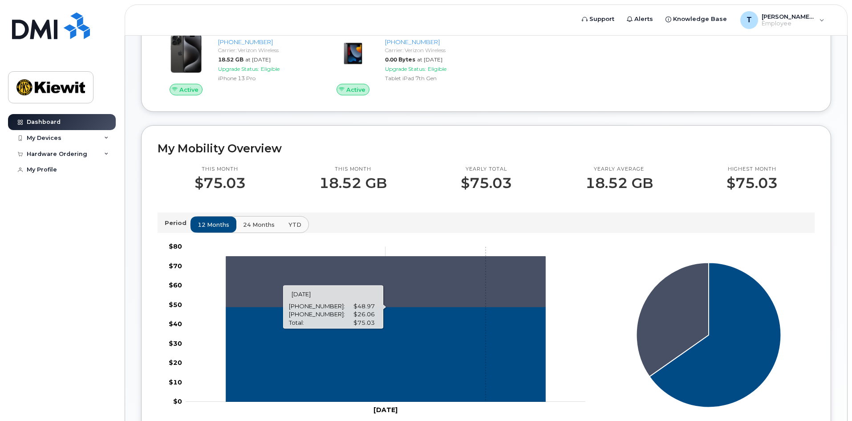
scroll to position [0, 0]
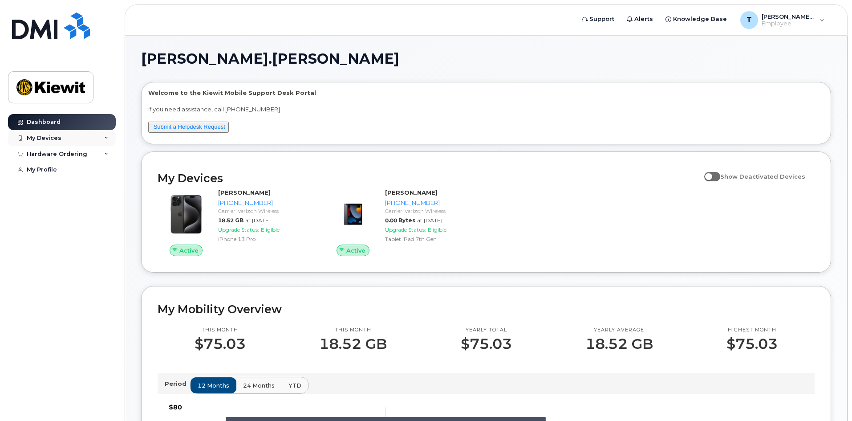
click at [76, 142] on div "My Devices" at bounding box center [62, 138] width 108 height 16
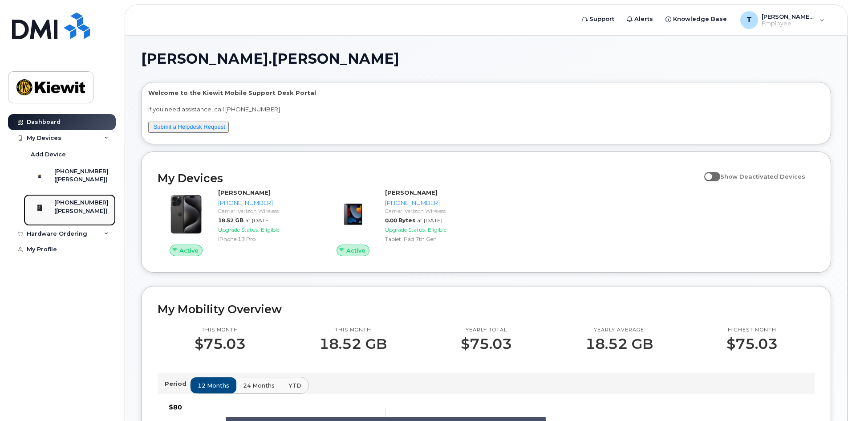
click at [84, 215] on div "([PERSON_NAME])" at bounding box center [81, 211] width 54 height 8
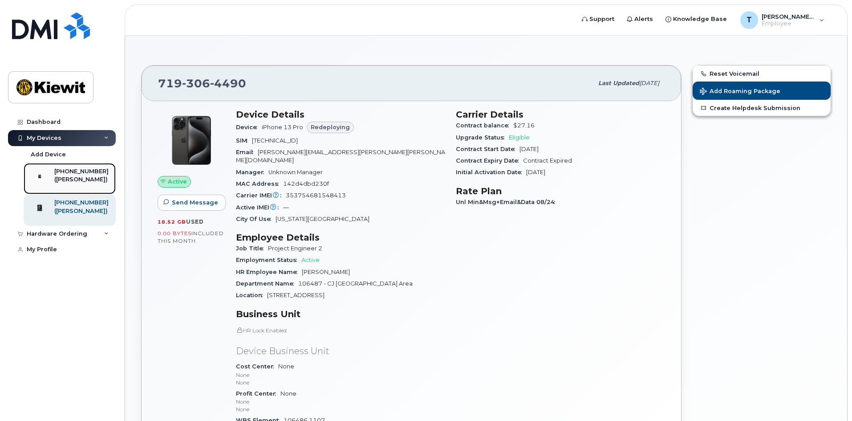
click at [51, 180] on div at bounding box center [39, 176] width 23 height 18
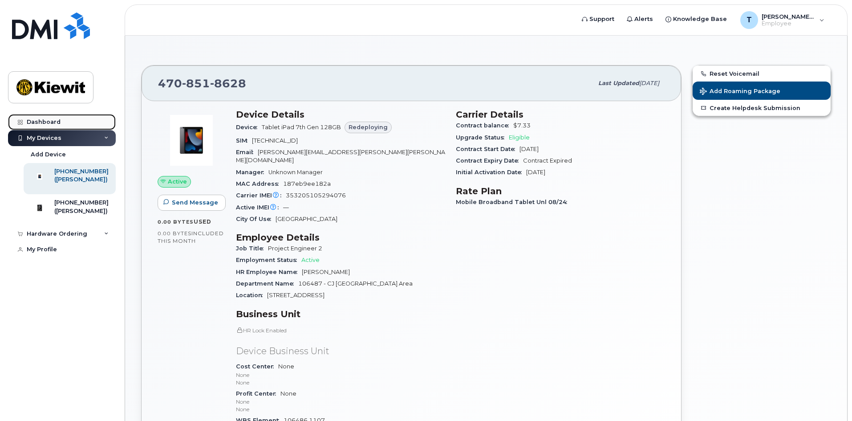
click at [47, 120] on div "Dashboard" at bounding box center [44, 121] width 34 height 7
